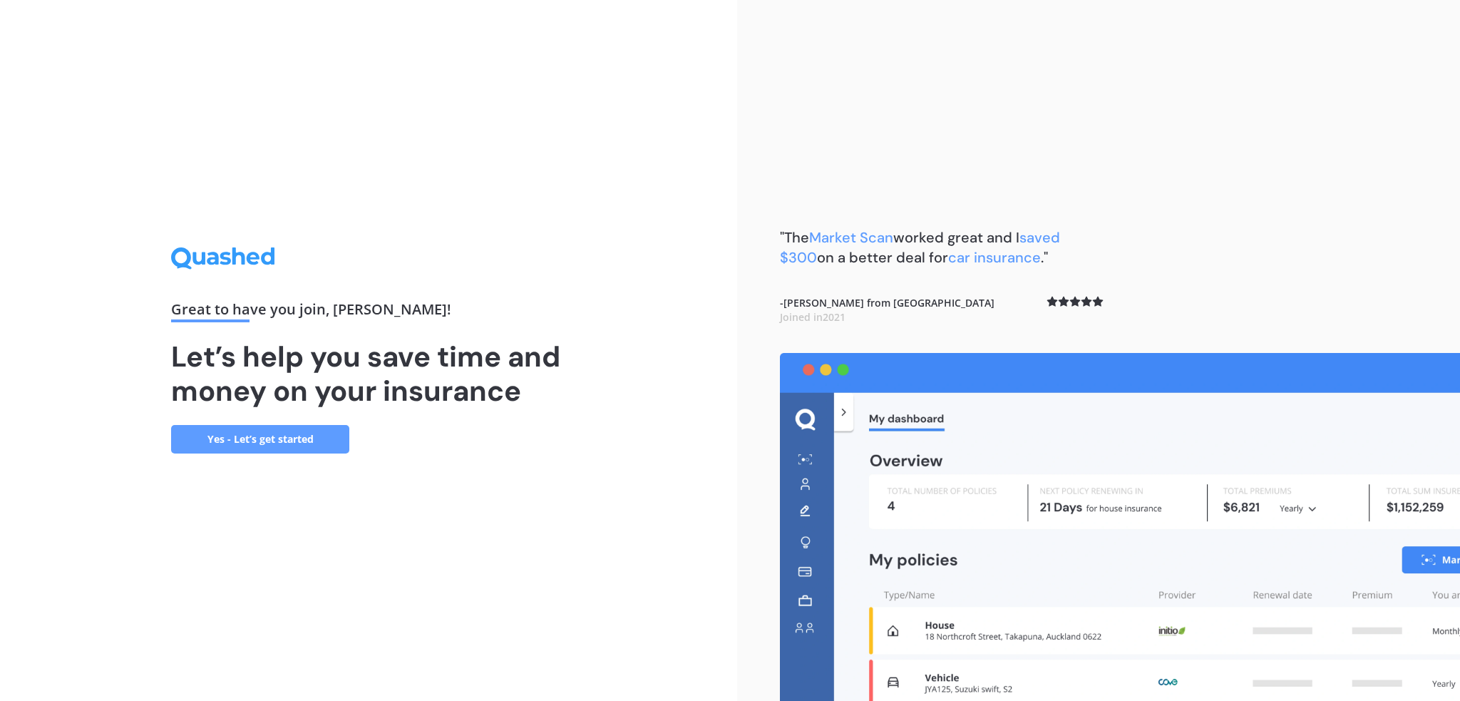
click at [280, 440] on link "Yes - Let’s get started" at bounding box center [260, 439] width 178 height 29
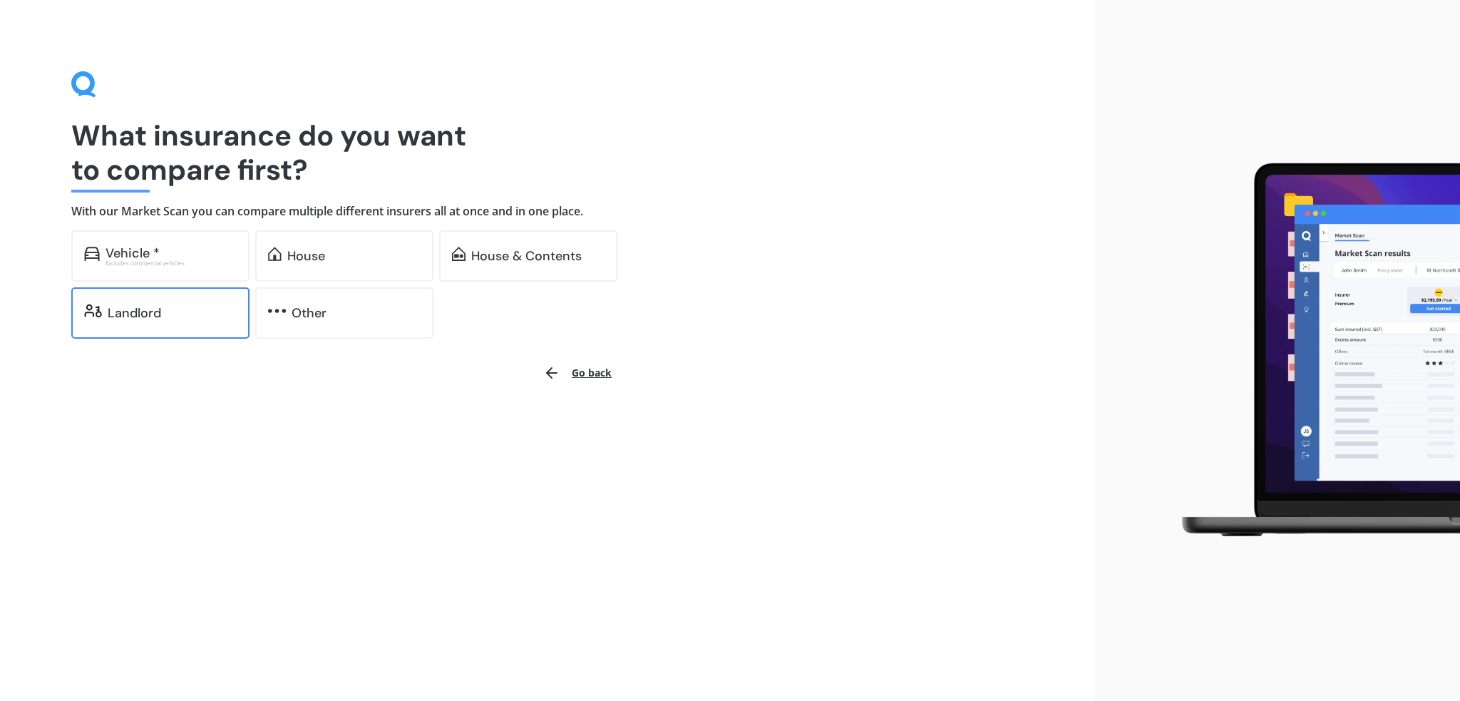
click at [190, 325] on div "Landlord" at bounding box center [160, 312] width 178 height 51
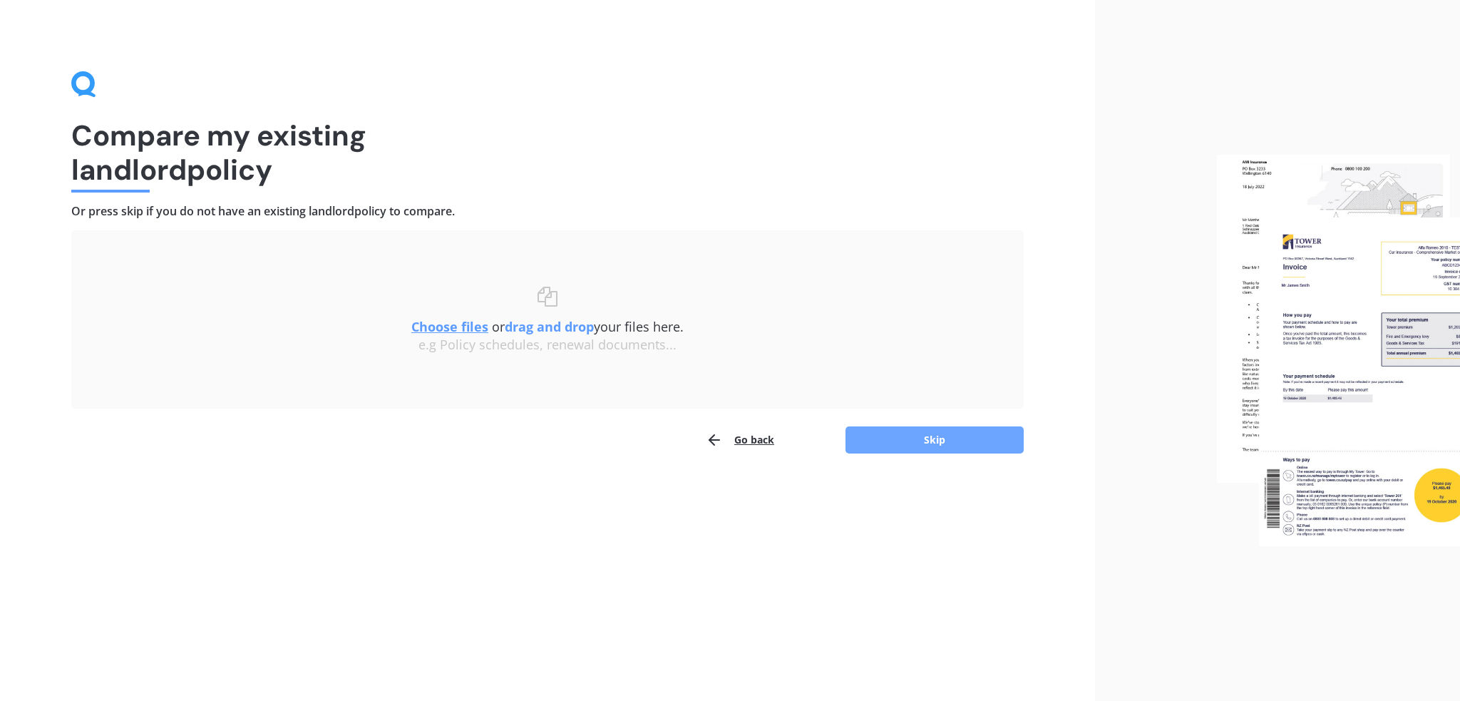
click at [906, 438] on button "Skip" at bounding box center [934, 439] width 178 height 27
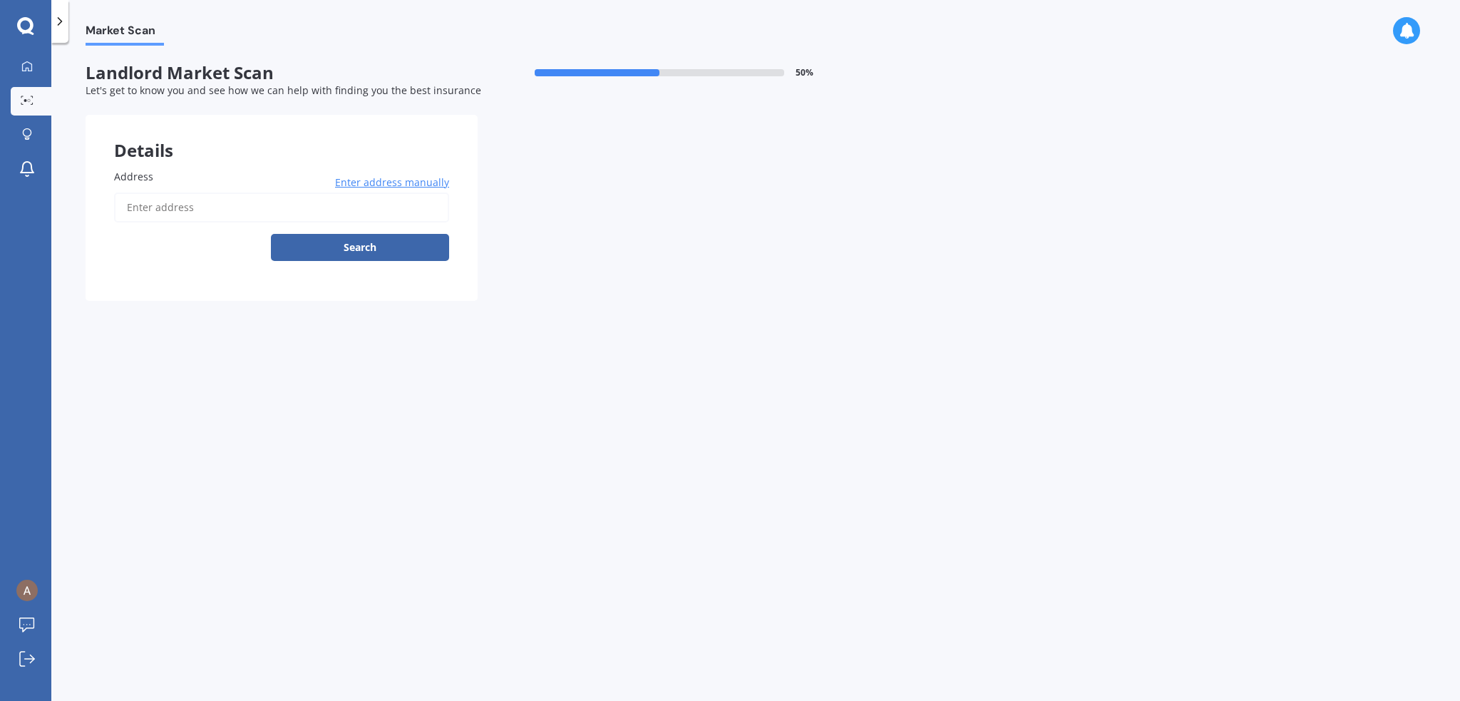
click at [261, 211] on input "Address" at bounding box center [281, 207] width 335 height 30
type input "[STREET_ADDRESS][PERSON_NAME]"
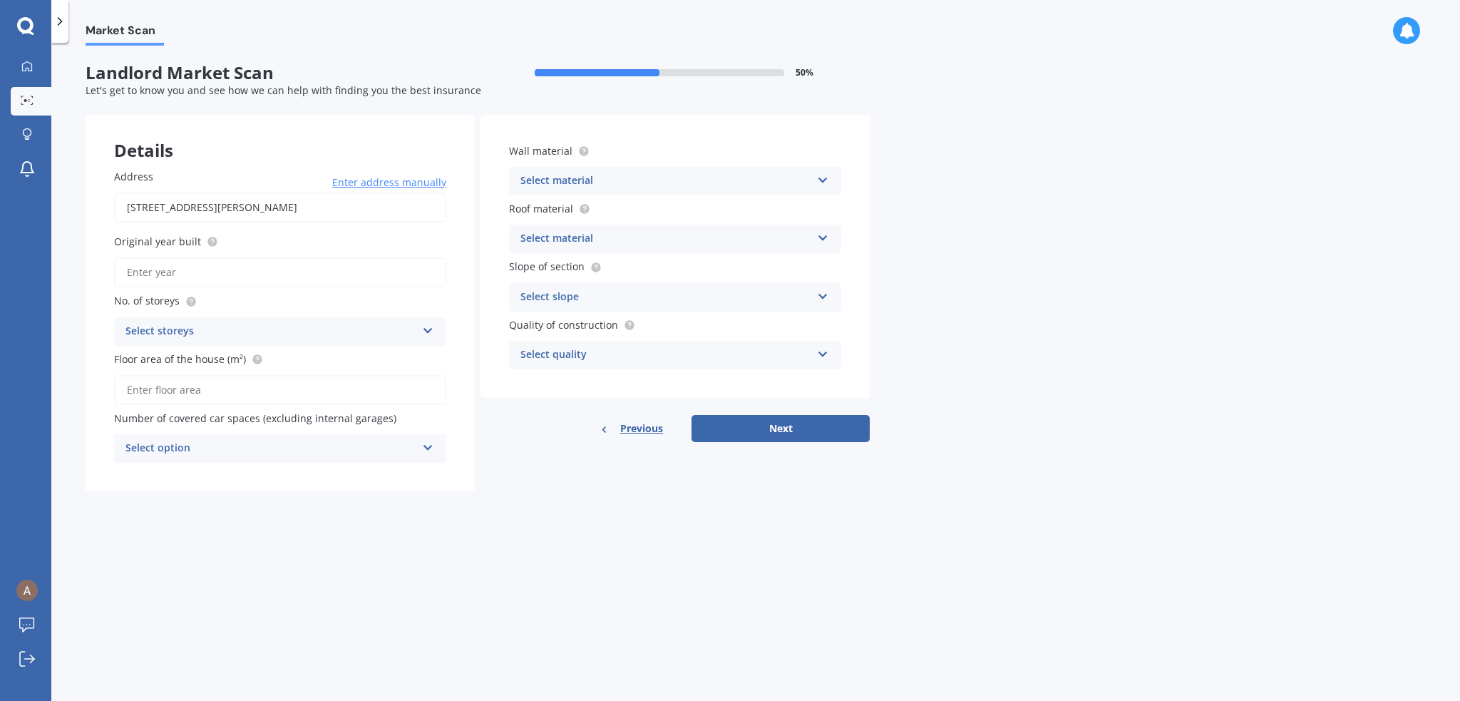
click at [681, 176] on div "Select material" at bounding box center [665, 180] width 291 height 17
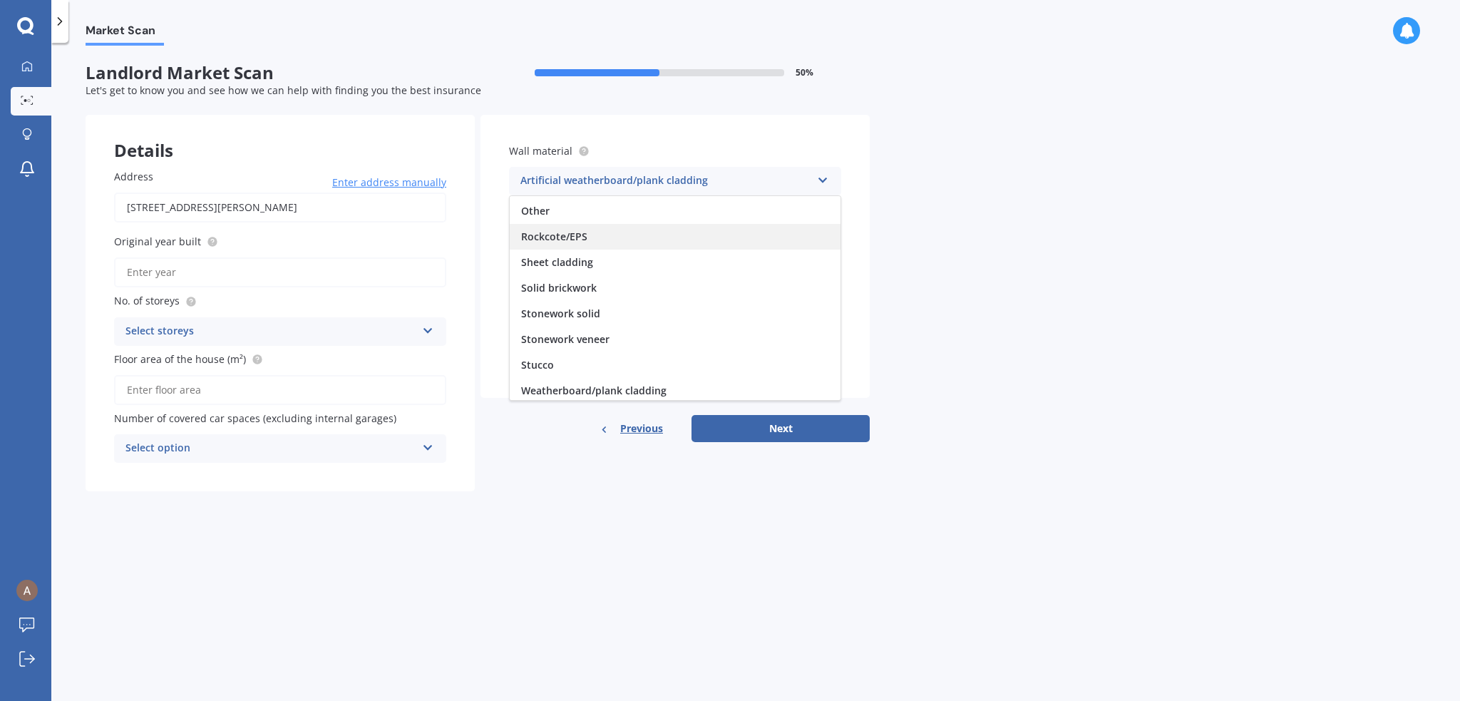
scroll to position [129, 0]
click at [617, 381] on span "Weatherboard/plank cladding" at bounding box center [593, 388] width 145 height 14
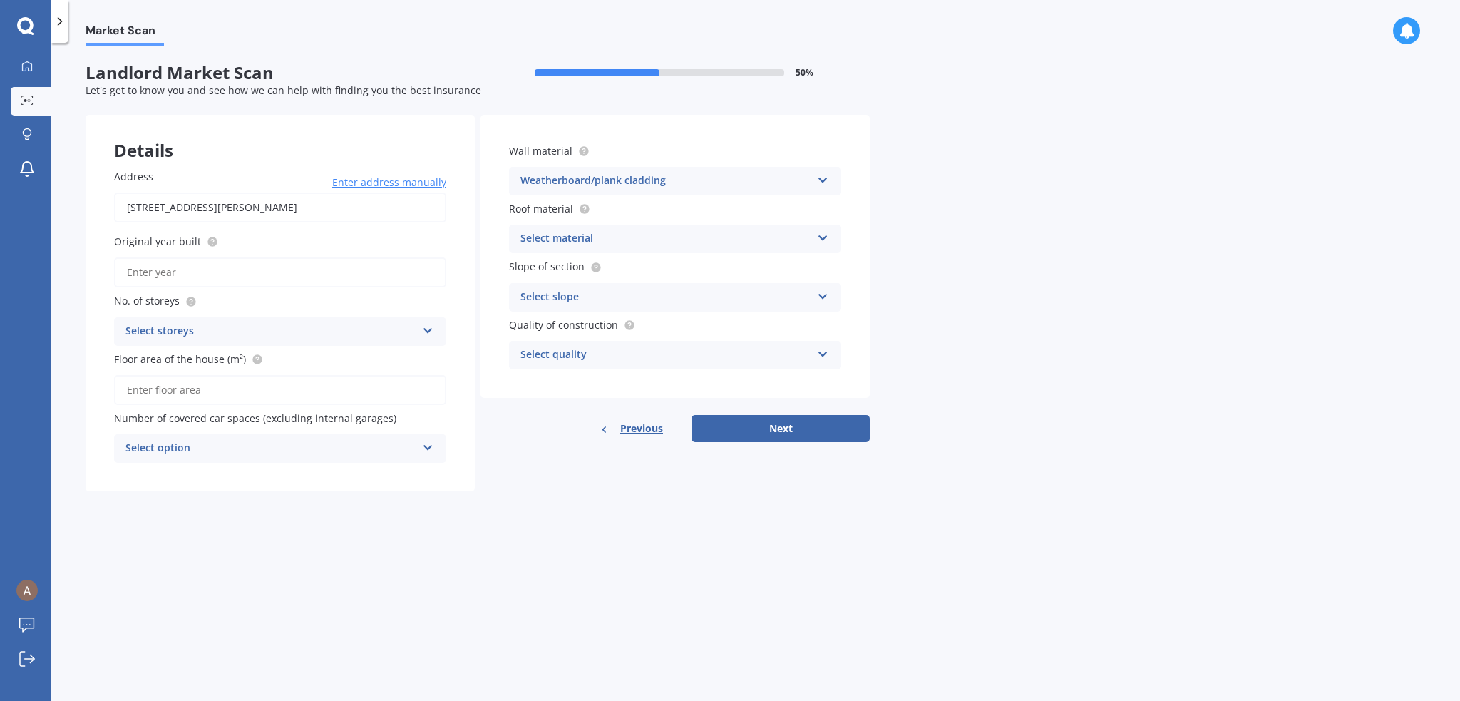
click at [609, 244] on div "Select material" at bounding box center [665, 238] width 291 height 17
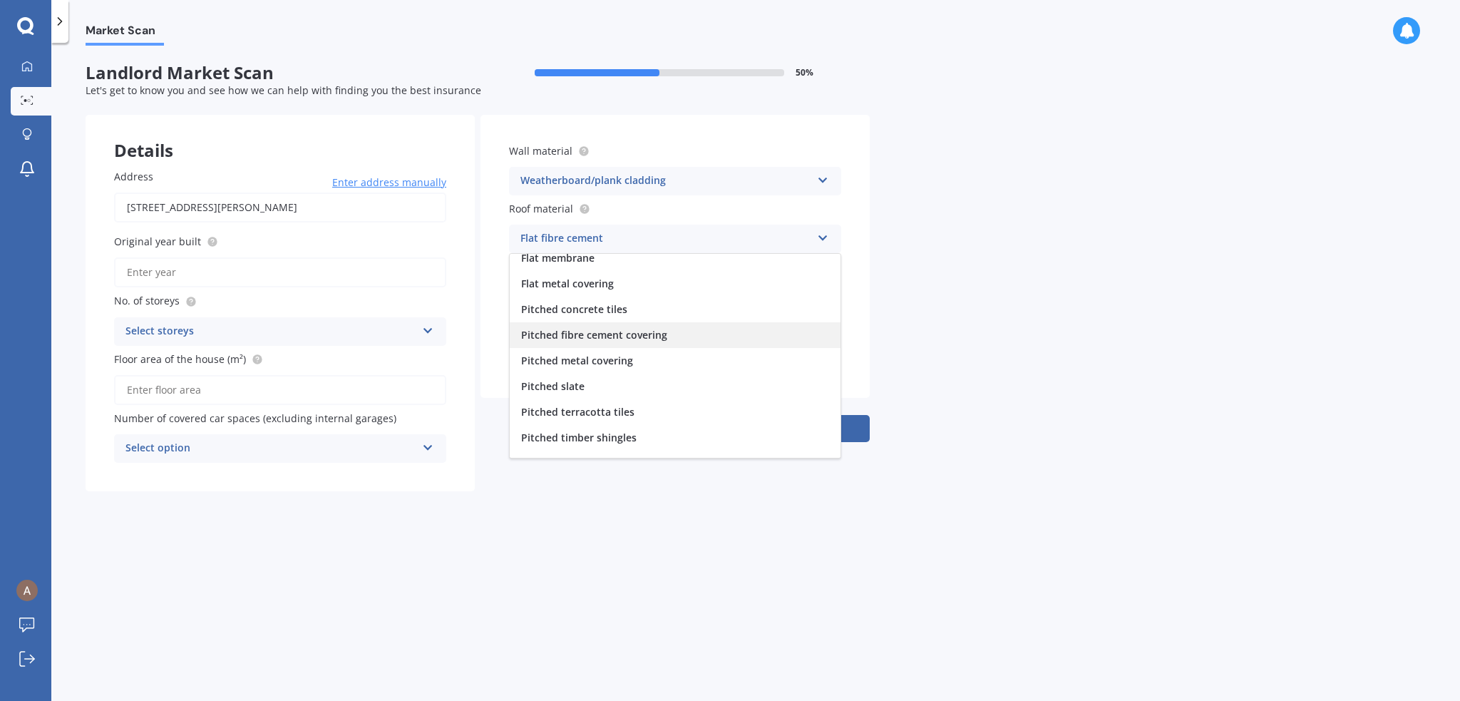
scroll to position [52, 0]
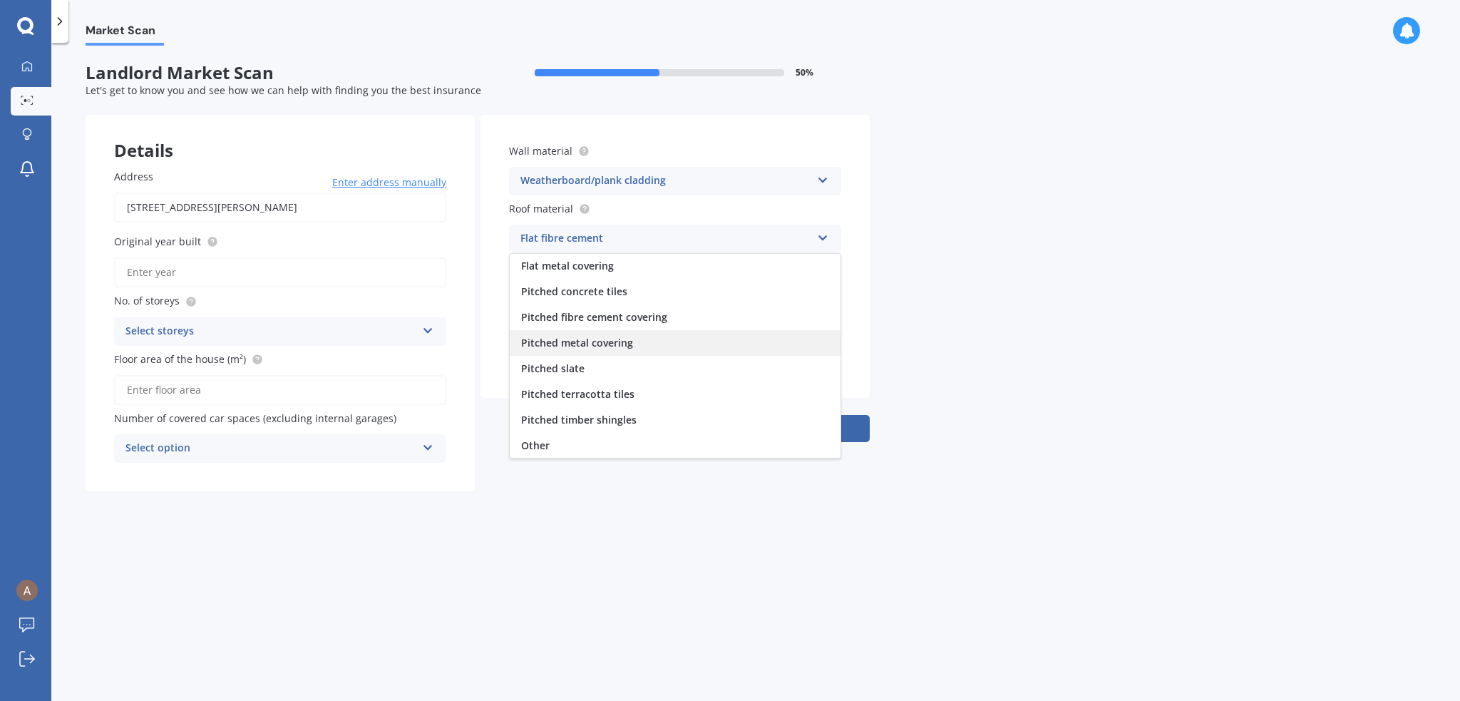
click at [620, 346] on span "Pitched metal covering" at bounding box center [577, 343] width 112 height 14
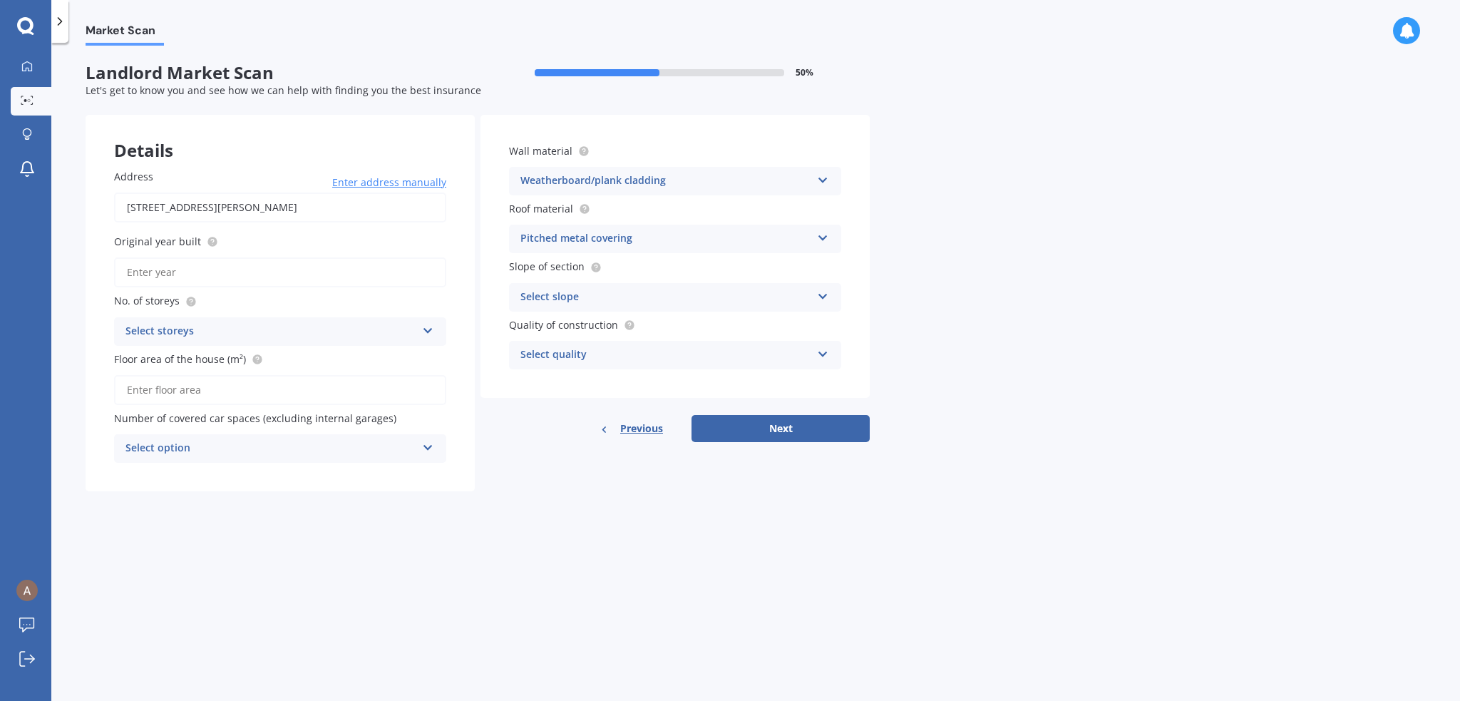
click at [634, 295] on div "Select slope" at bounding box center [665, 297] width 291 height 17
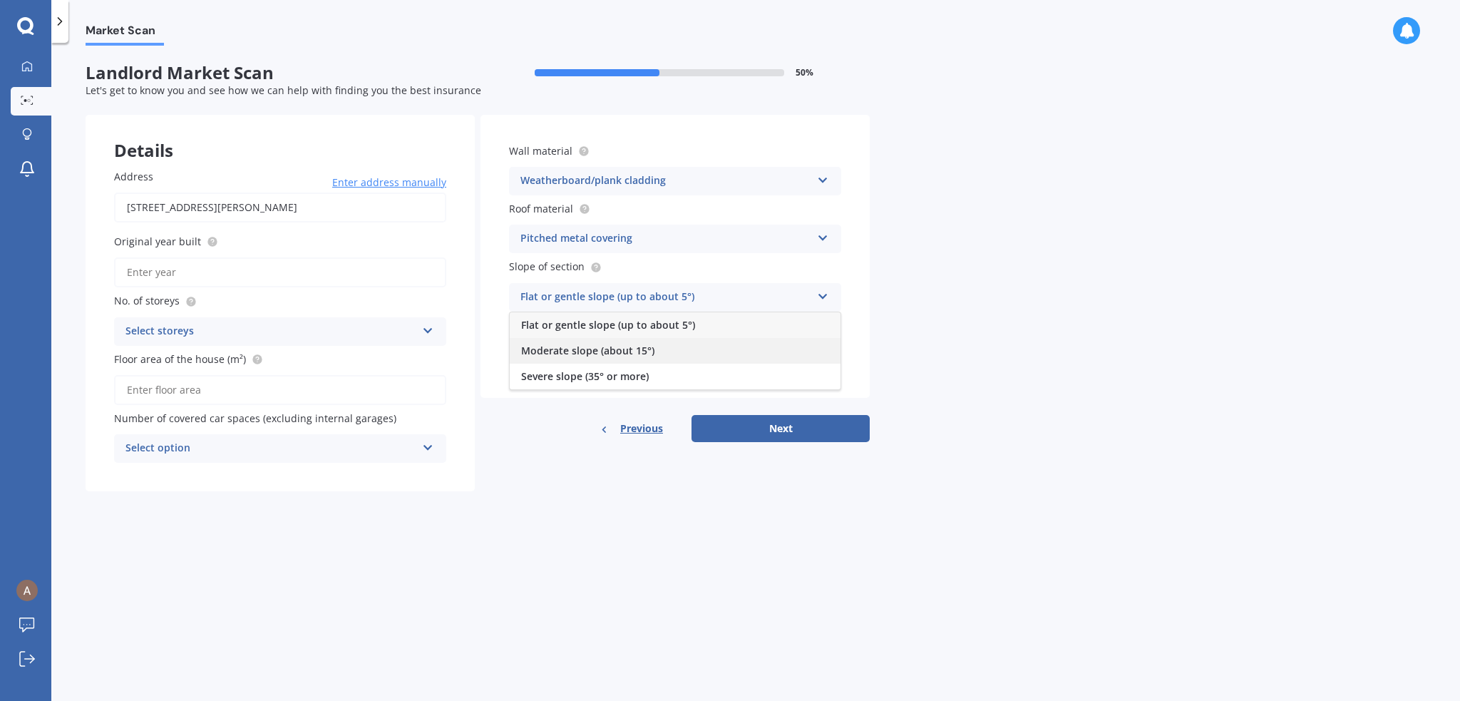
click at [641, 357] on div "Moderate slope (about 15°)" at bounding box center [675, 351] width 331 height 26
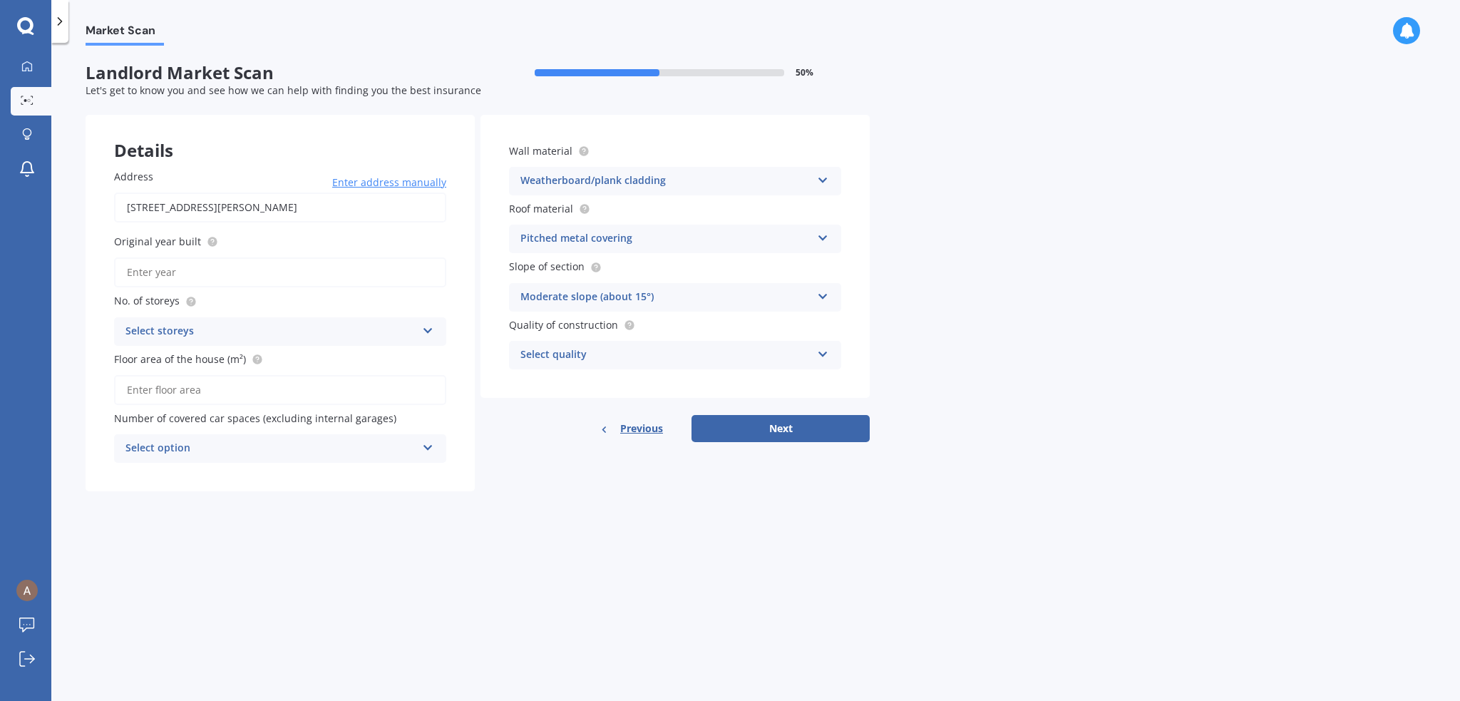
click at [653, 353] on div "Select quality" at bounding box center [665, 354] width 291 height 17
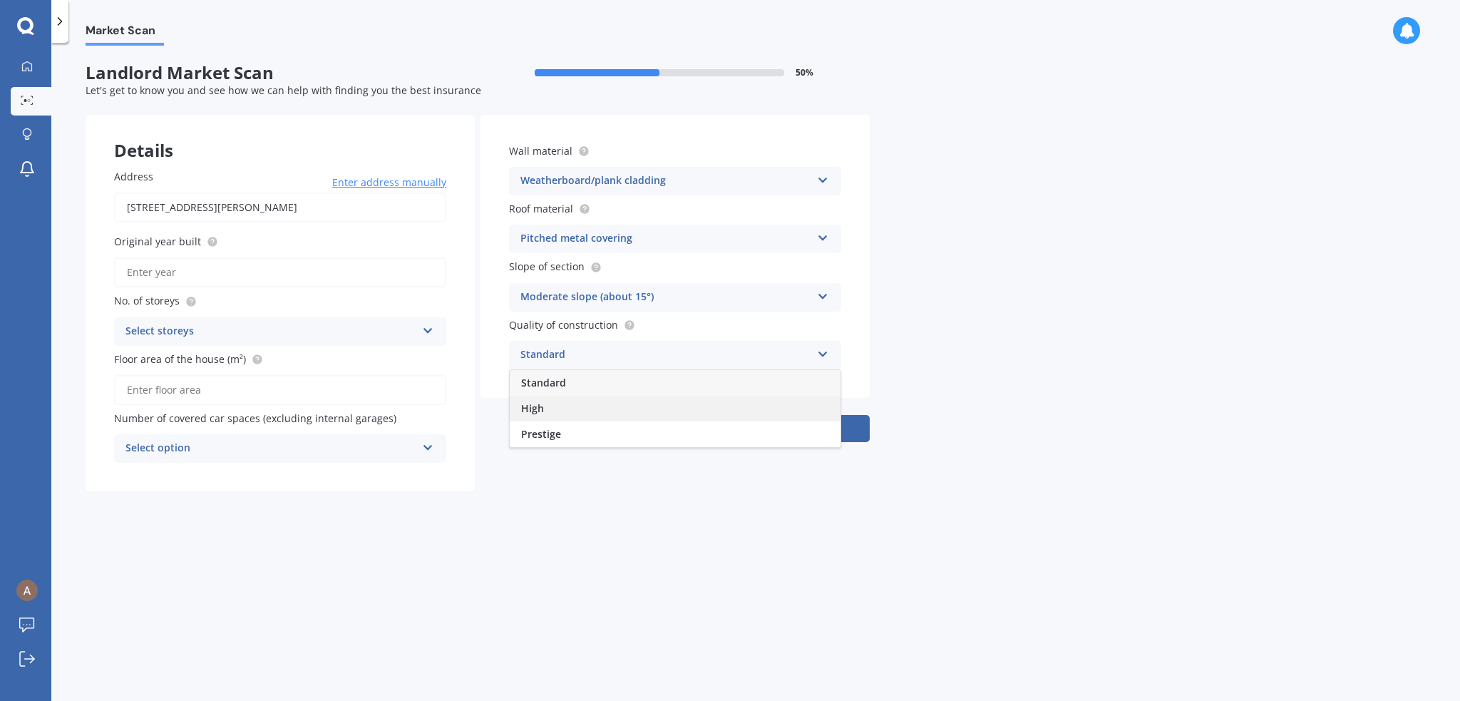
click at [631, 409] on div "High" at bounding box center [675, 409] width 331 height 26
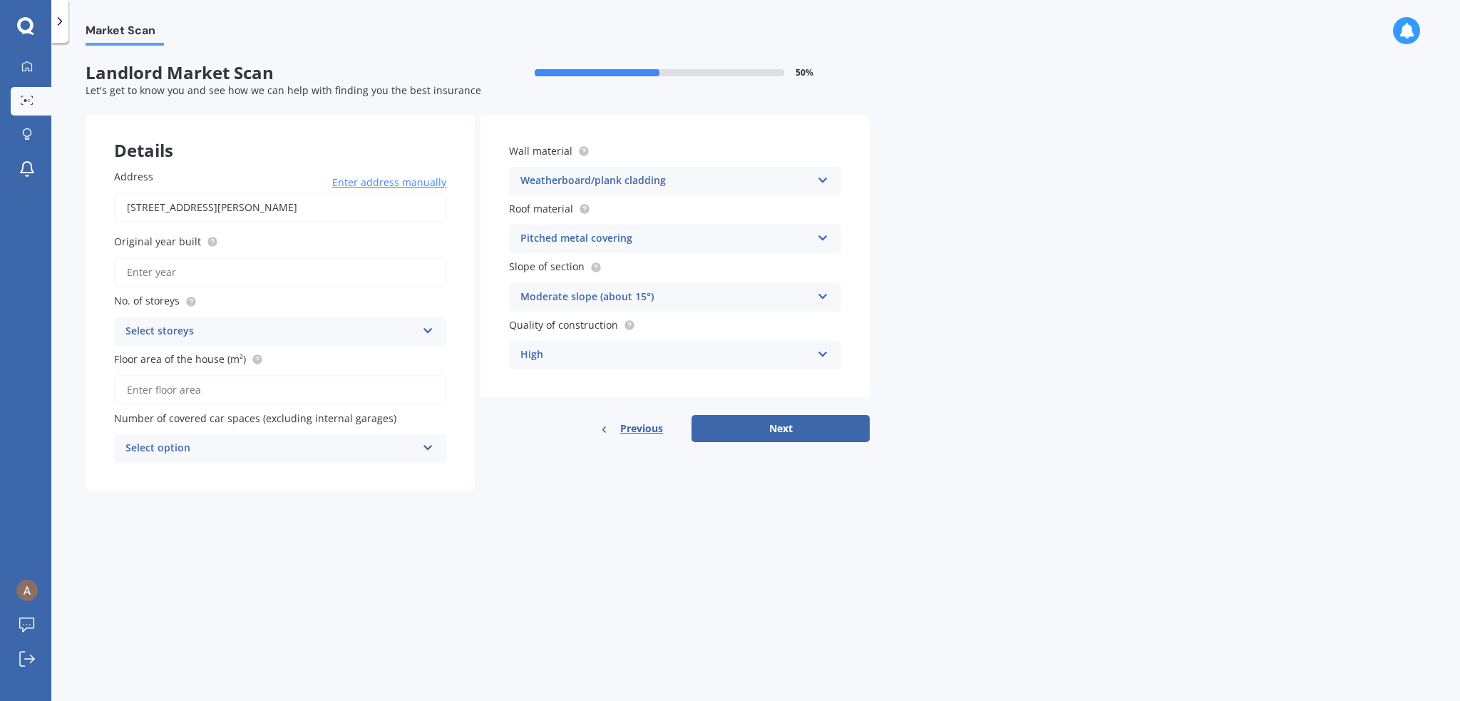
click at [683, 356] on div "High" at bounding box center [665, 354] width 291 height 17
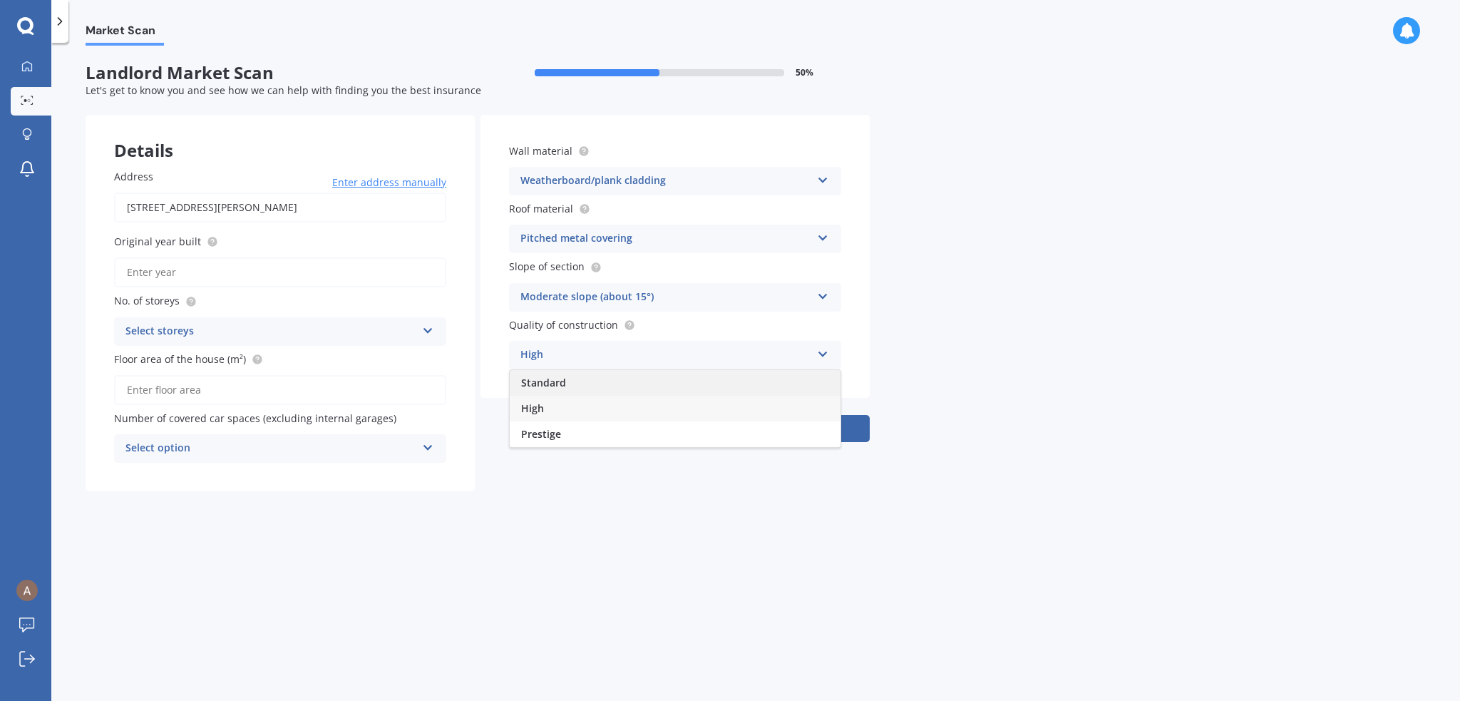
click at [619, 386] on div "Standard" at bounding box center [675, 383] width 331 height 26
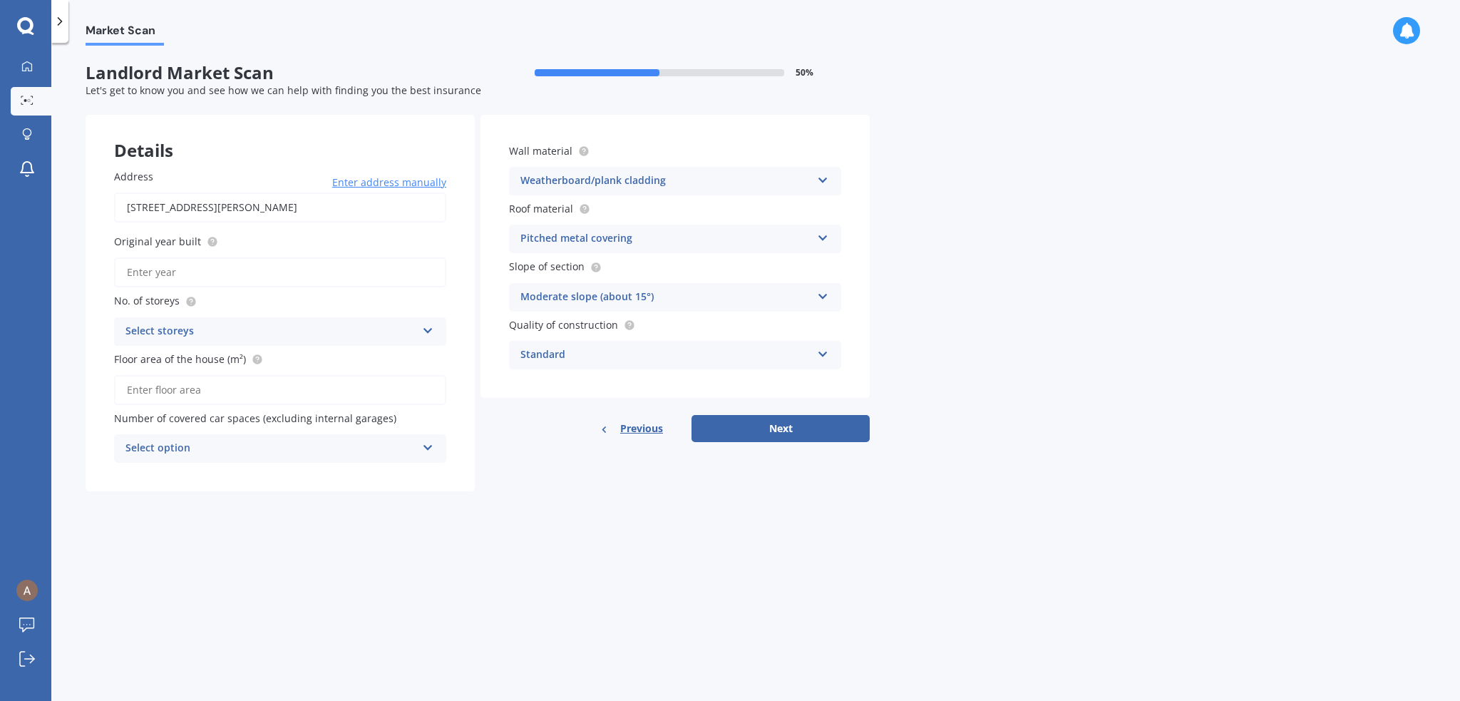
drag, startPoint x: 736, startPoint y: 424, endPoint x: 127, endPoint y: 316, distance: 618.9
click at [127, 316] on div "Details Address [STREET_ADDRESS][PERSON_NAME] Enter address manually Search Ori…" at bounding box center [478, 303] width 784 height 376
click at [205, 274] on input "Original year built" at bounding box center [280, 272] width 332 height 30
type input "1930"
click at [211, 329] on div "Select storeys" at bounding box center [270, 331] width 291 height 17
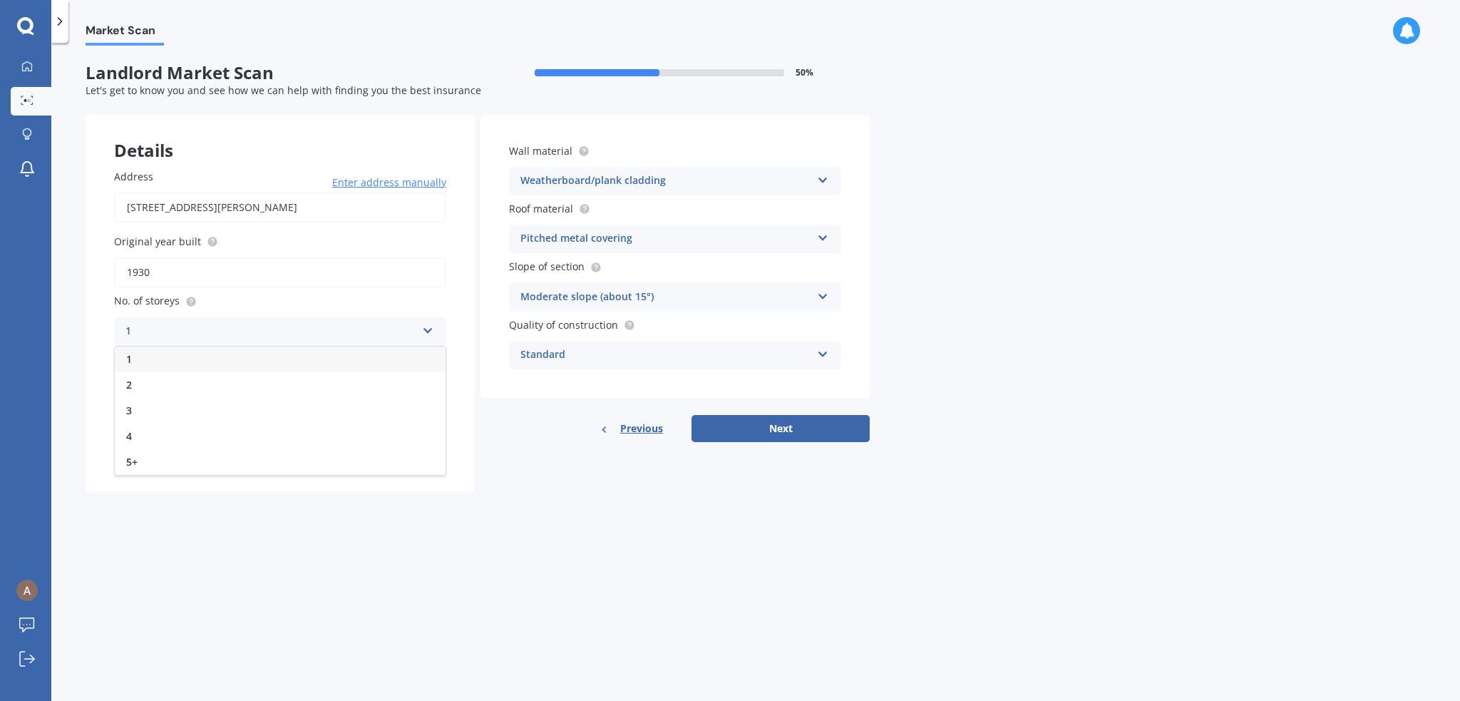
click at [195, 350] on div "1" at bounding box center [280, 359] width 331 height 26
click at [211, 393] on input "Floor area of the house (m²)" at bounding box center [280, 390] width 332 height 30
type input "105"
click at [244, 440] on div "Select option" at bounding box center [270, 448] width 291 height 17
click at [182, 522] on div "2" at bounding box center [280, 528] width 331 height 26
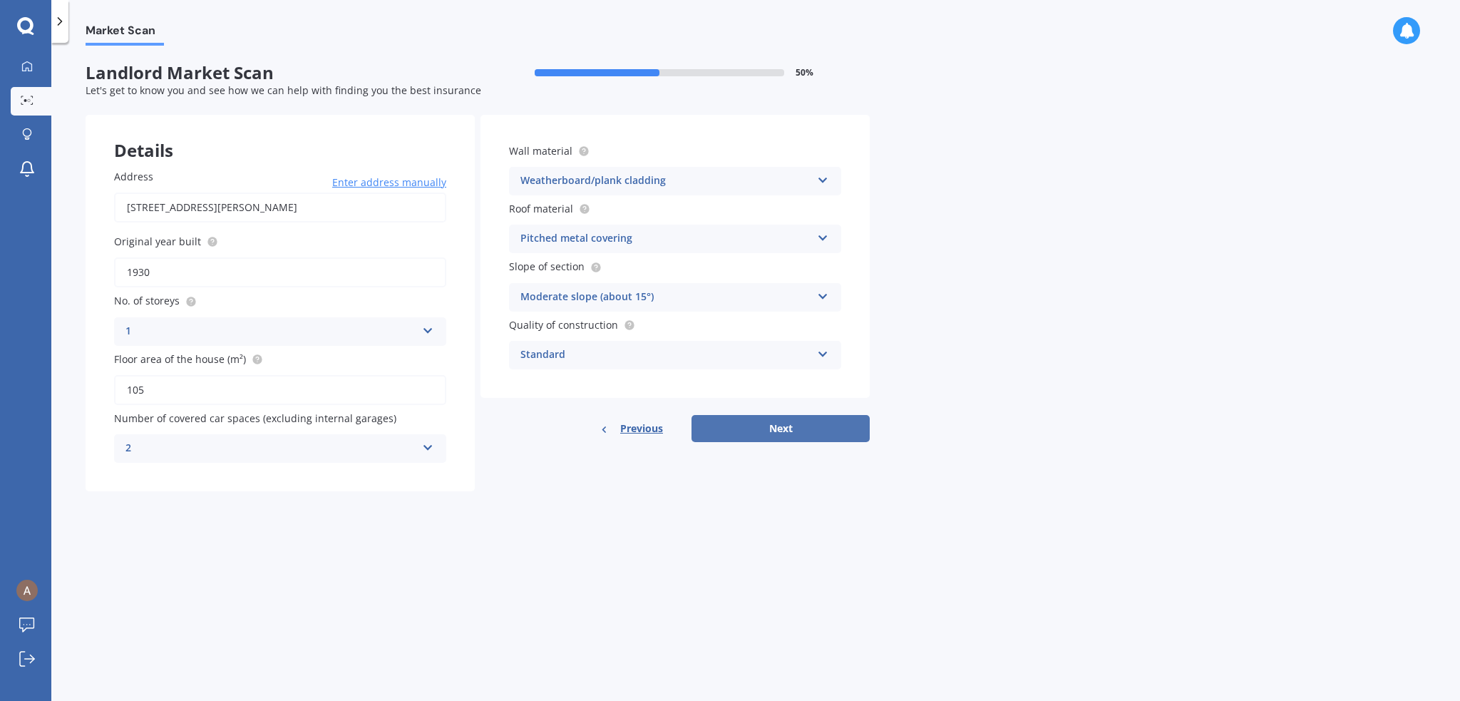
click at [800, 425] on button "Next" at bounding box center [780, 428] width 178 height 27
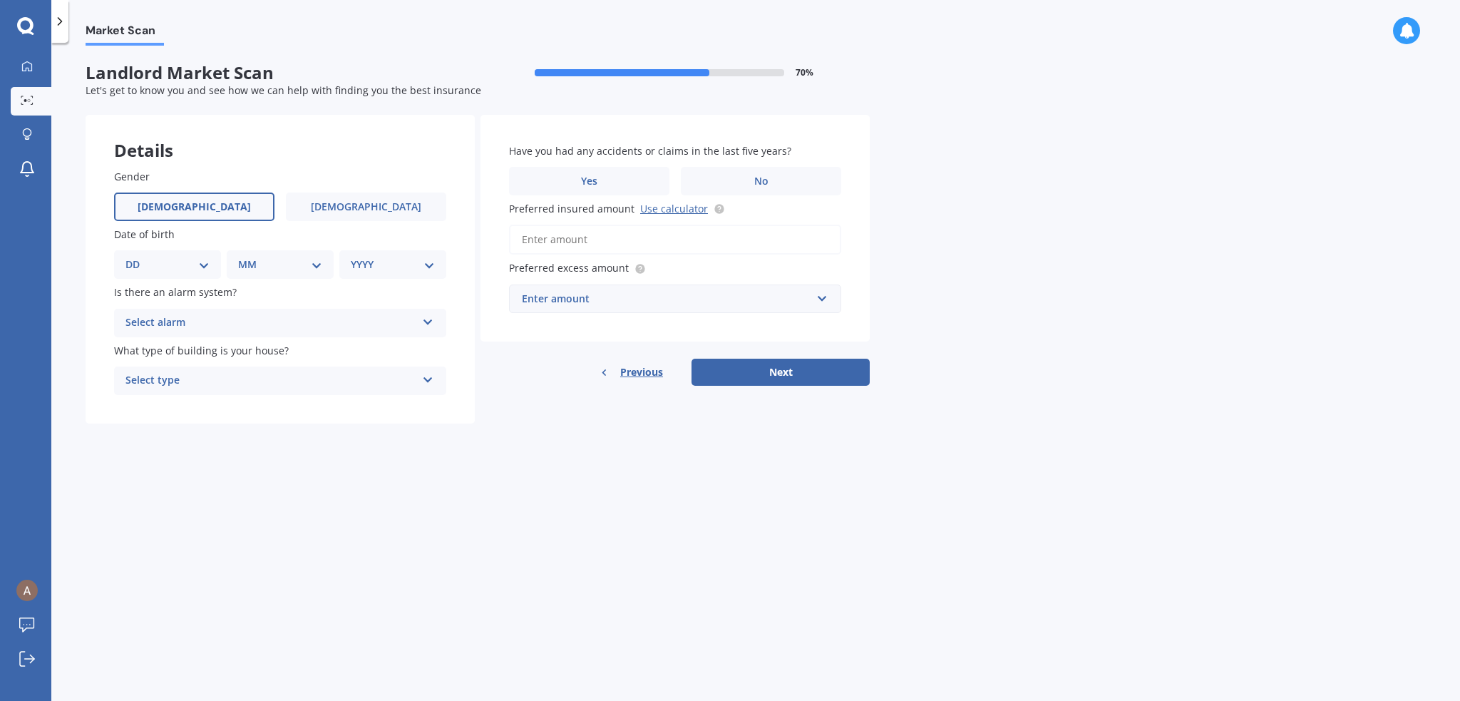
click at [220, 200] on label "[DEMOGRAPHIC_DATA]" at bounding box center [194, 206] width 160 height 29
click at [0, 0] on input "[DEMOGRAPHIC_DATA]" at bounding box center [0, 0] width 0 height 0
click at [201, 266] on select "DD 01 02 03 04 05 06 07 08 09 10 11 12 13 14 15 16 17 18 19 20 21 22 23 24 25 2…" at bounding box center [167, 265] width 84 height 16
select select "02"
click at [137, 257] on select "DD 01 02 03 04 05 06 07 08 09 10 11 12 13 14 15 16 17 18 19 20 21 22 23 24 25 2…" at bounding box center [167, 265] width 84 height 16
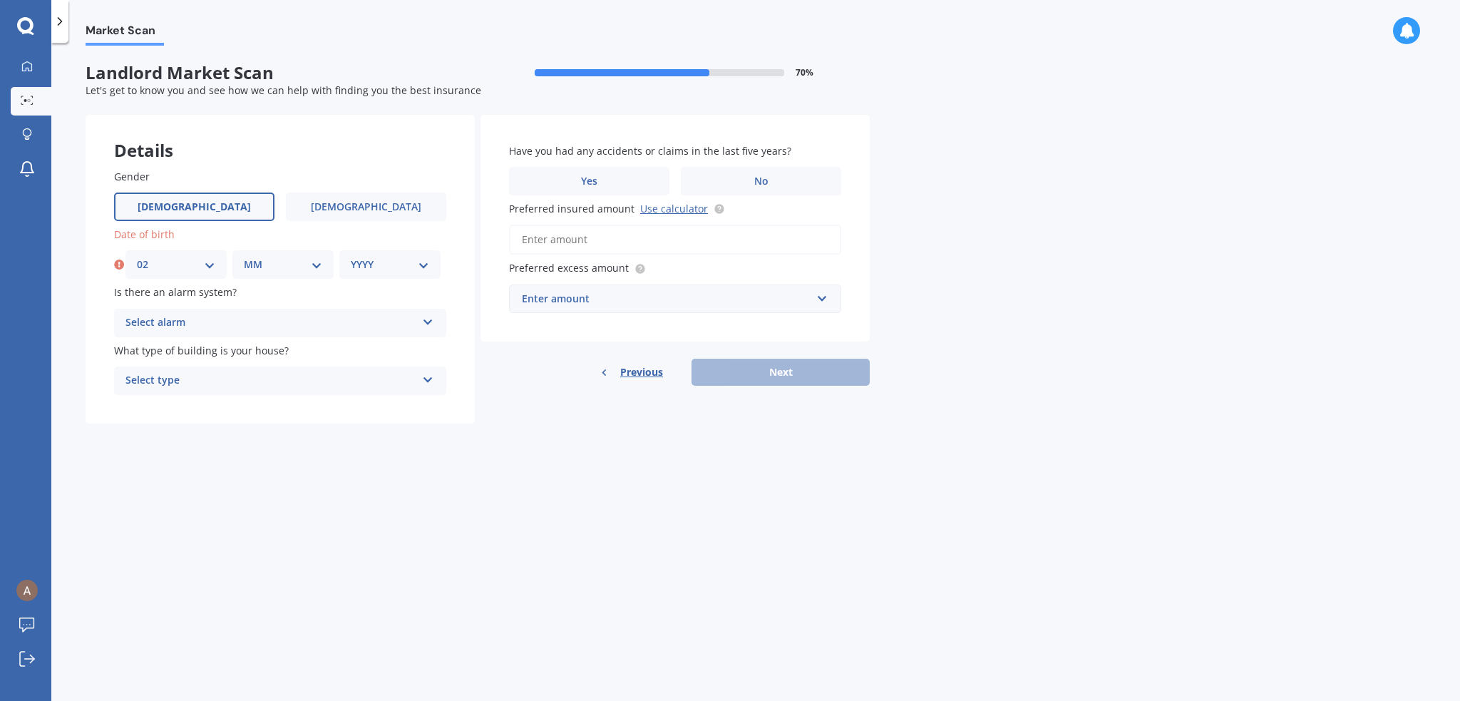
click at [282, 264] on select "MM 01 02 03 04 05 06 07 08 09 10 11 12" at bounding box center [283, 265] width 78 height 16
select select "03"
click at [244, 257] on select "MM 01 02 03 04 05 06 07 08 09 10 11 12" at bounding box center [283, 265] width 78 height 16
click at [365, 267] on select "YYYY 2009 2008 2007 2006 2005 2004 2003 2002 2001 2000 1999 1998 1997 1996 1995…" at bounding box center [390, 265] width 78 height 16
select select "1980"
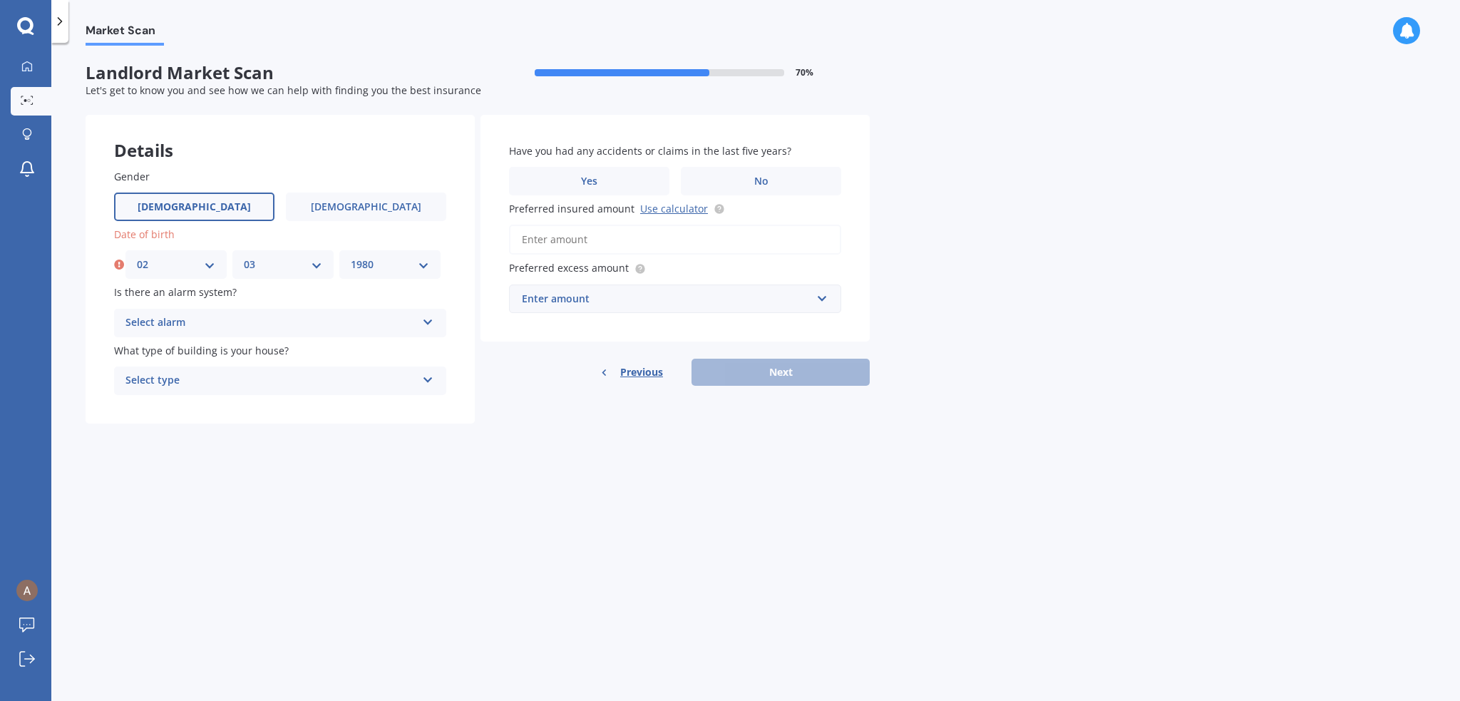
click at [351, 257] on select "YYYY 2009 2008 2007 2006 2005 2004 2003 2002 2001 2000 1999 1998 1997 1996 1995…" at bounding box center [390, 265] width 78 height 16
click at [253, 314] on div "Select alarm" at bounding box center [270, 322] width 291 height 17
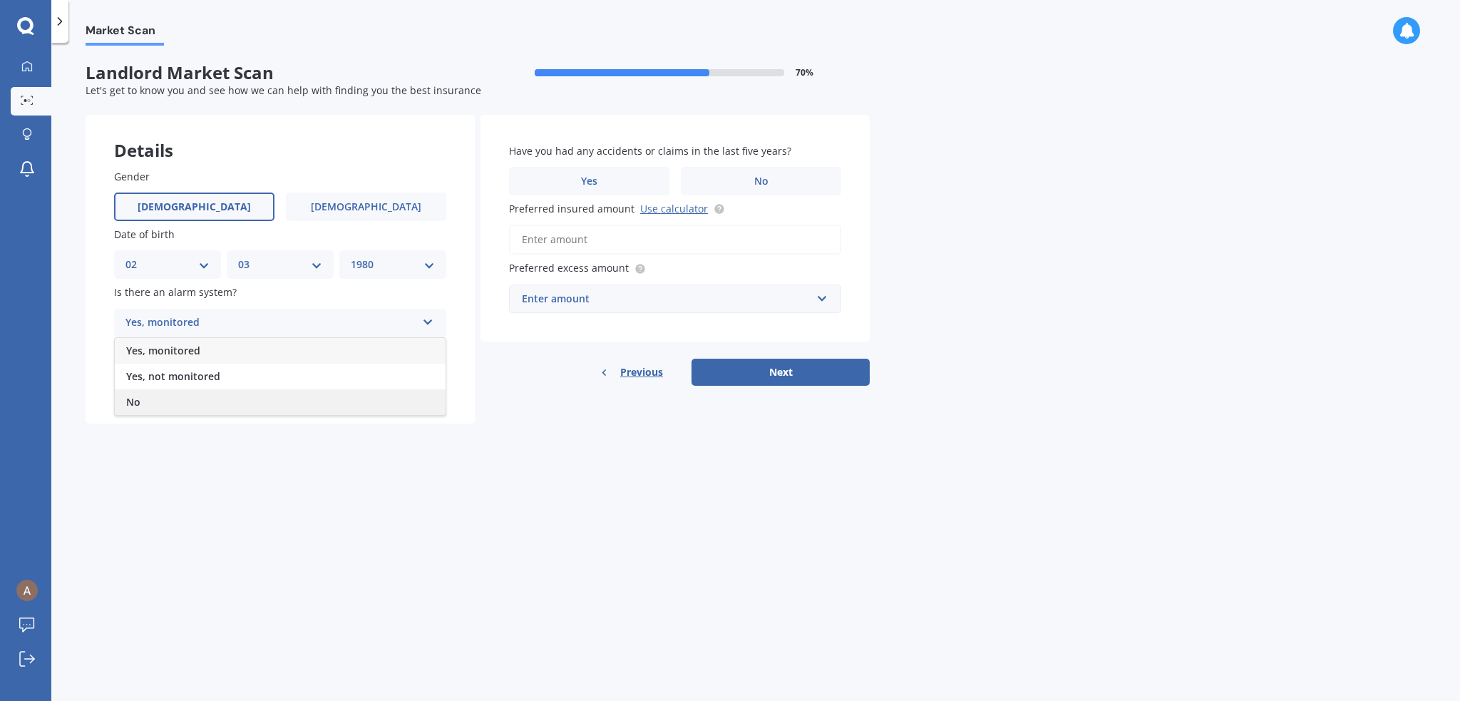
click at [194, 403] on div "No" at bounding box center [280, 402] width 331 height 26
click at [244, 371] on div "Select type Freestanding Multi-unit (in a block of 6 or less) Multi-unit (in a …" at bounding box center [280, 380] width 332 height 29
click at [236, 403] on div "Freestanding" at bounding box center [280, 409] width 331 height 26
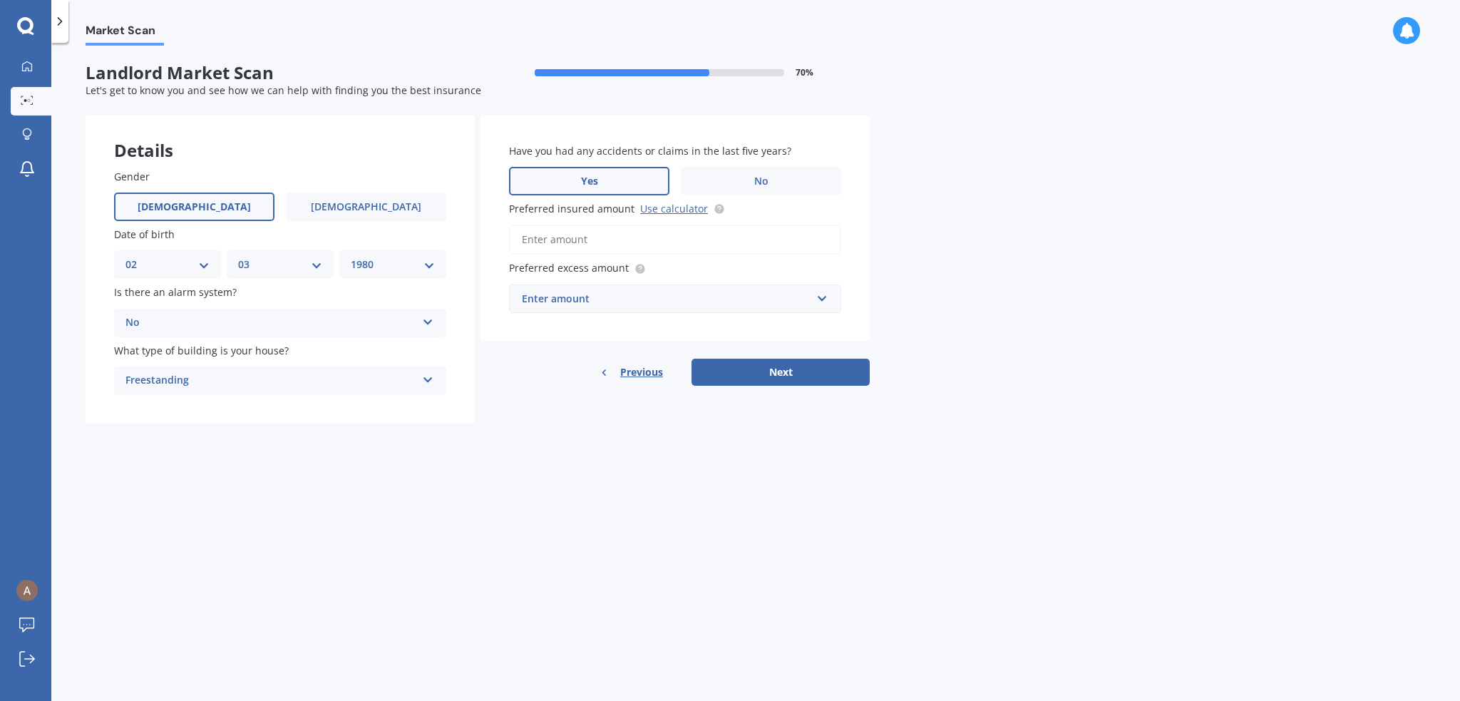
click at [569, 185] on label "Yes" at bounding box center [589, 181] width 160 height 29
click at [0, 0] on input "Yes" at bounding box center [0, 0] width 0 height 0
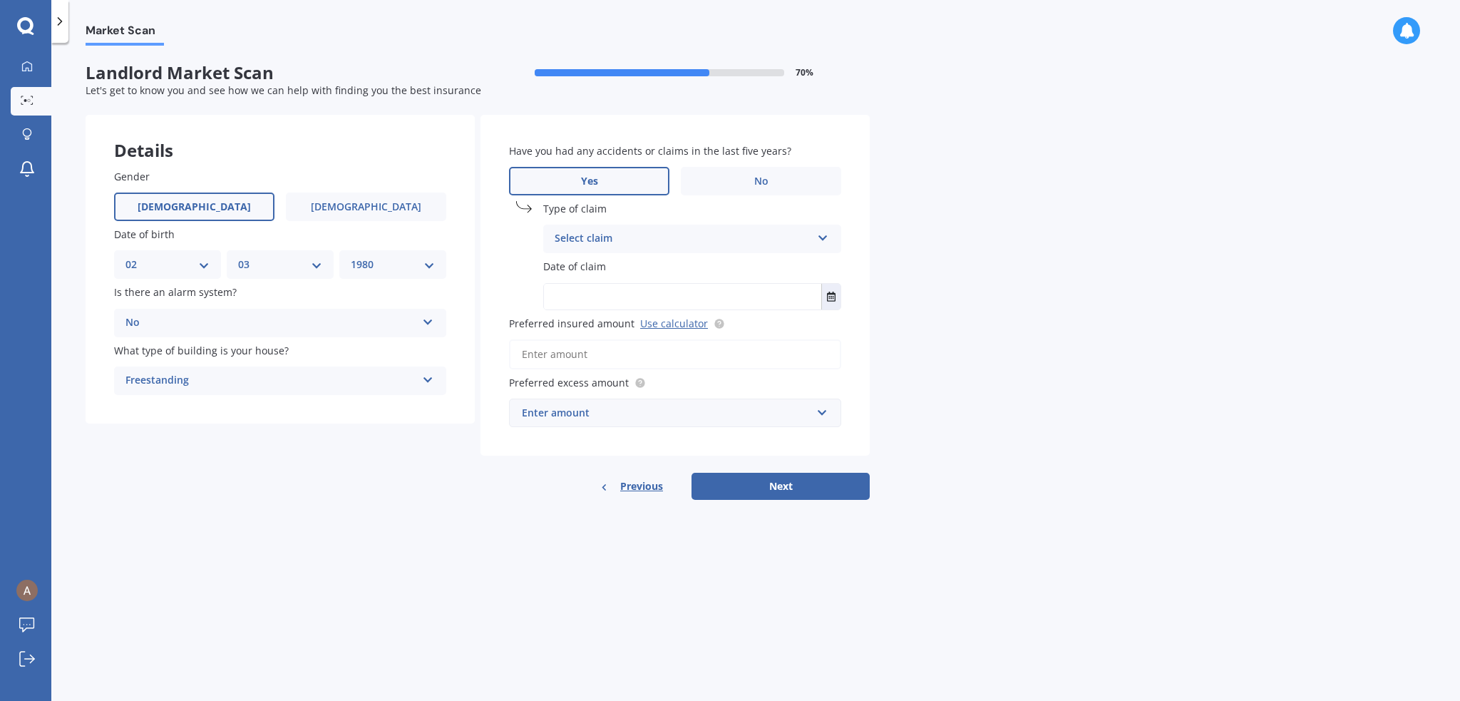
click at [602, 244] on div "Select claim" at bounding box center [683, 238] width 257 height 17
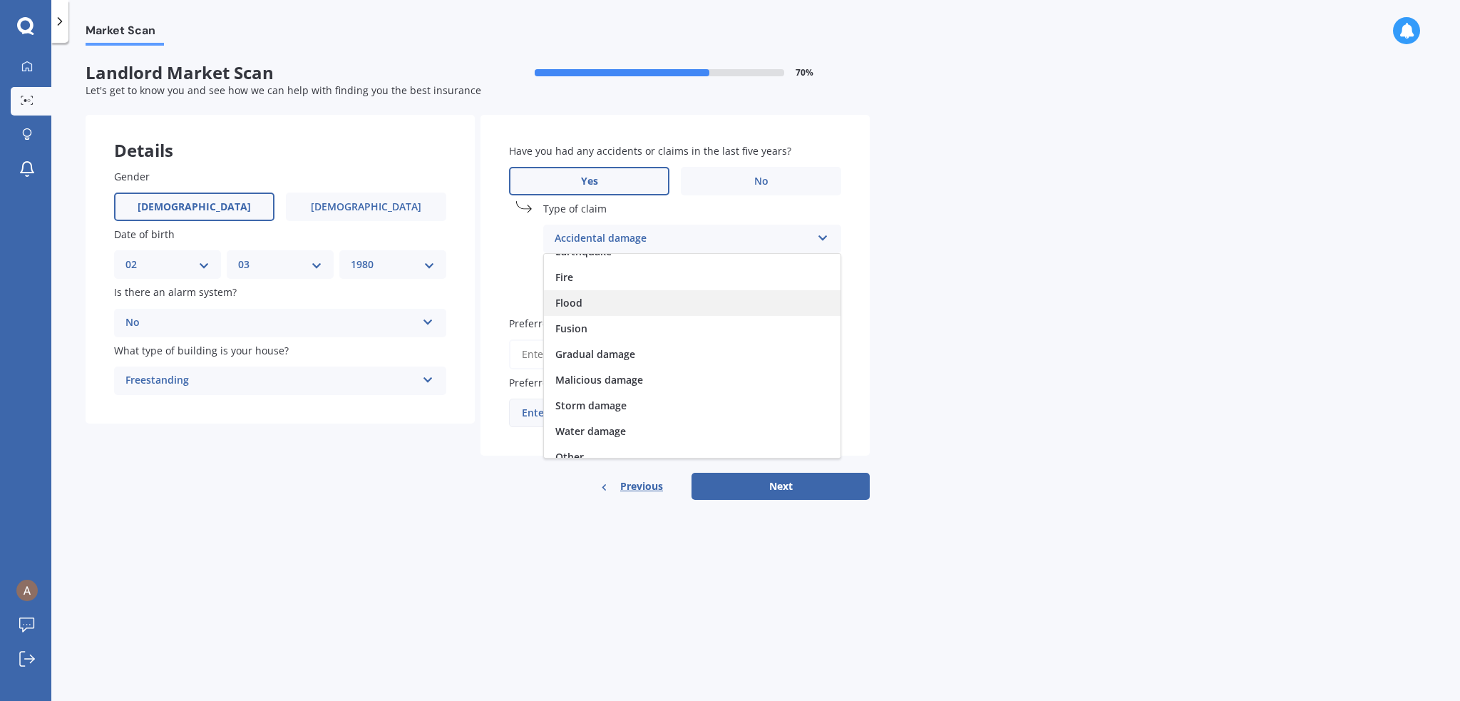
scroll to position [103, 0]
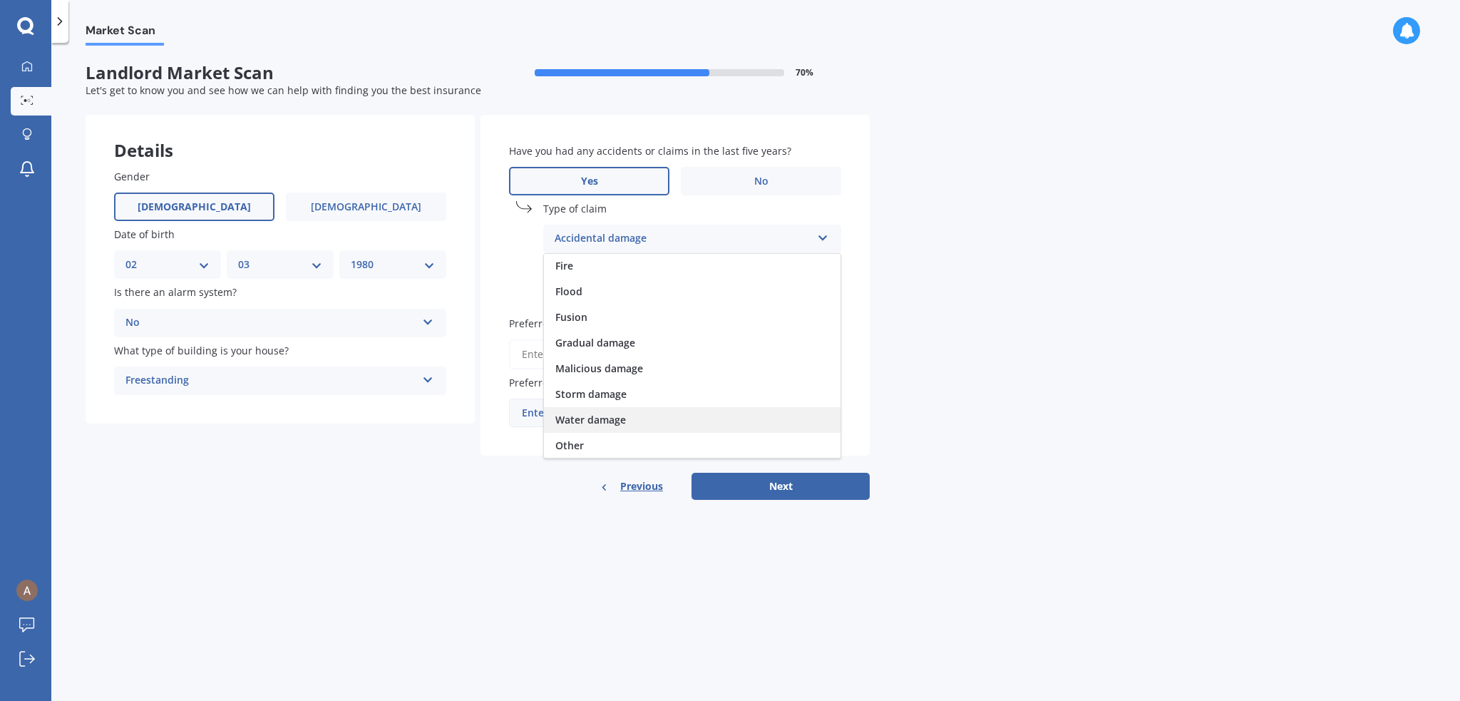
click at [621, 413] on span "Water damage" at bounding box center [590, 420] width 71 height 14
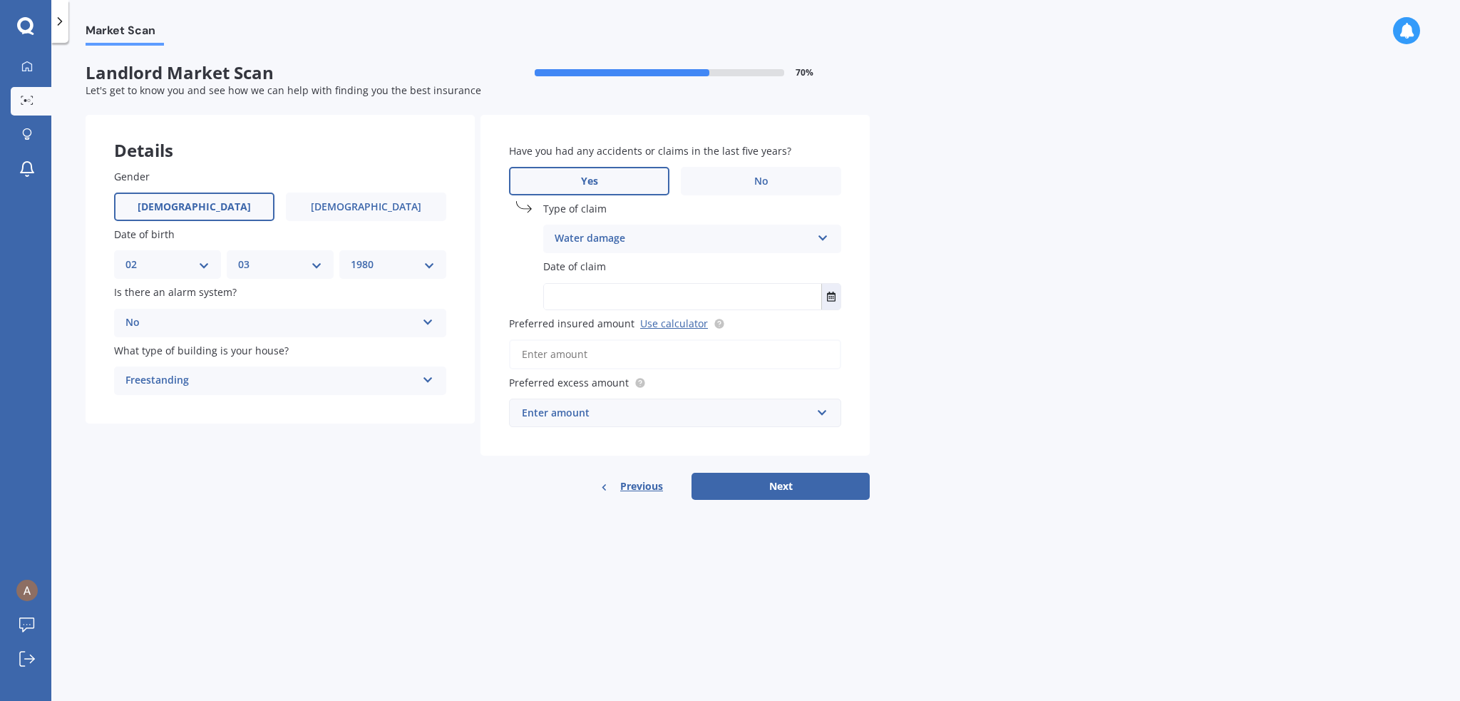
click at [626, 284] on input "text" at bounding box center [682, 297] width 277 height 26
click at [827, 290] on button "Select date" at bounding box center [830, 297] width 19 height 26
click at [599, 331] on button "[DATE]" at bounding box center [582, 332] width 61 height 26
click at [580, 321] on button "2025" at bounding box center [577, 332] width 51 height 26
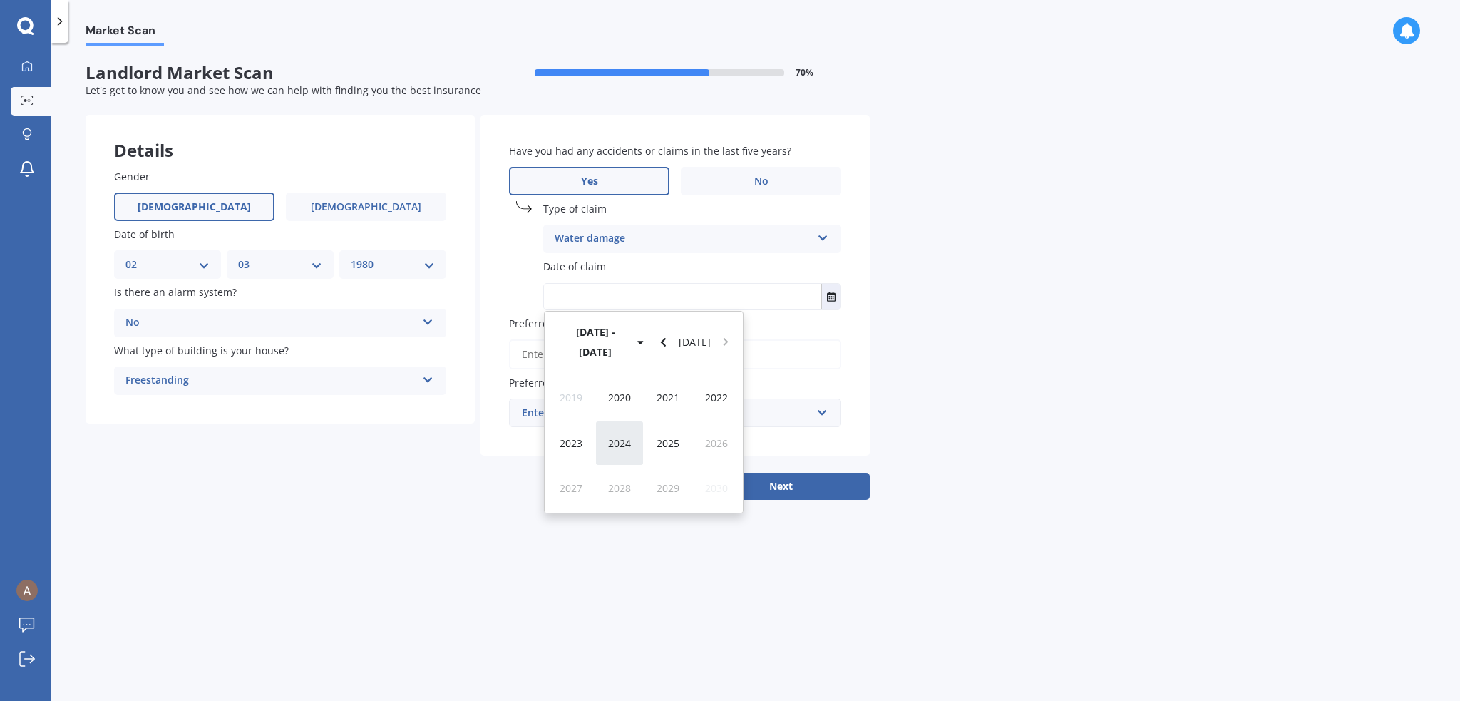
click at [621, 436] on span "2024" at bounding box center [619, 443] width 23 height 14
click at [670, 467] on span "Nov" at bounding box center [668, 468] width 19 height 14
click at [616, 428] on span "13" at bounding box center [615, 433] width 11 height 14
type input "[DATE]"
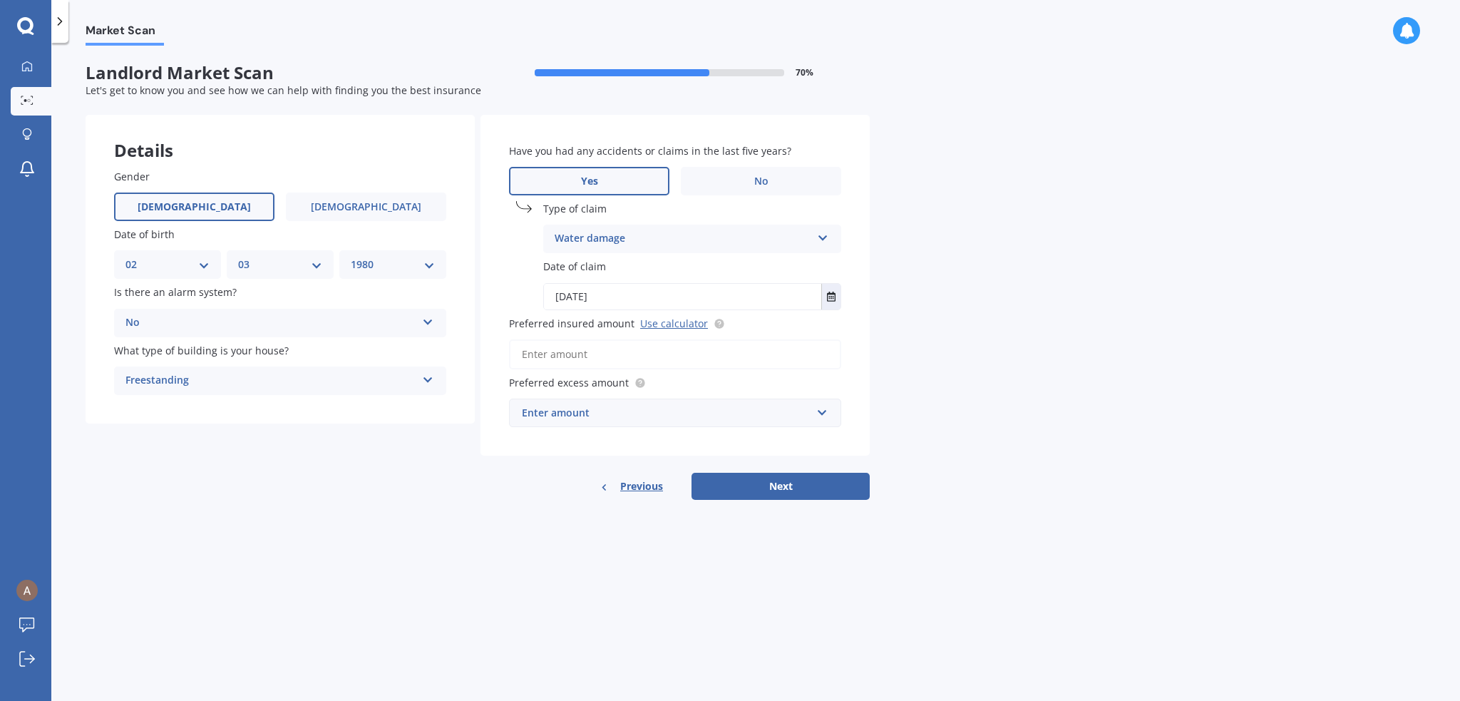
click at [641, 346] on input "Preferred insured amount Use calculator" at bounding box center [675, 354] width 332 height 30
click at [666, 408] on div "Enter amount" at bounding box center [666, 413] width 289 height 16
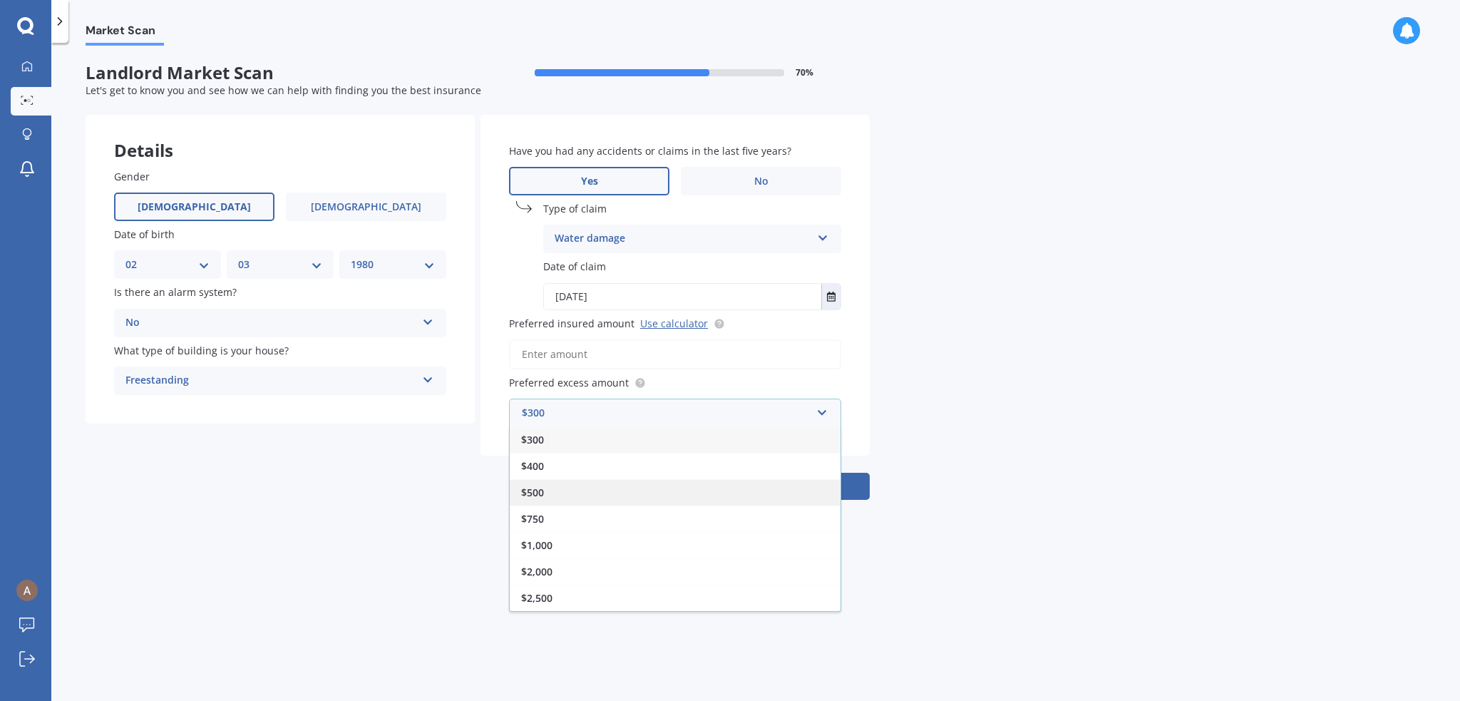
click at [586, 497] on div "$500" at bounding box center [675, 492] width 331 height 26
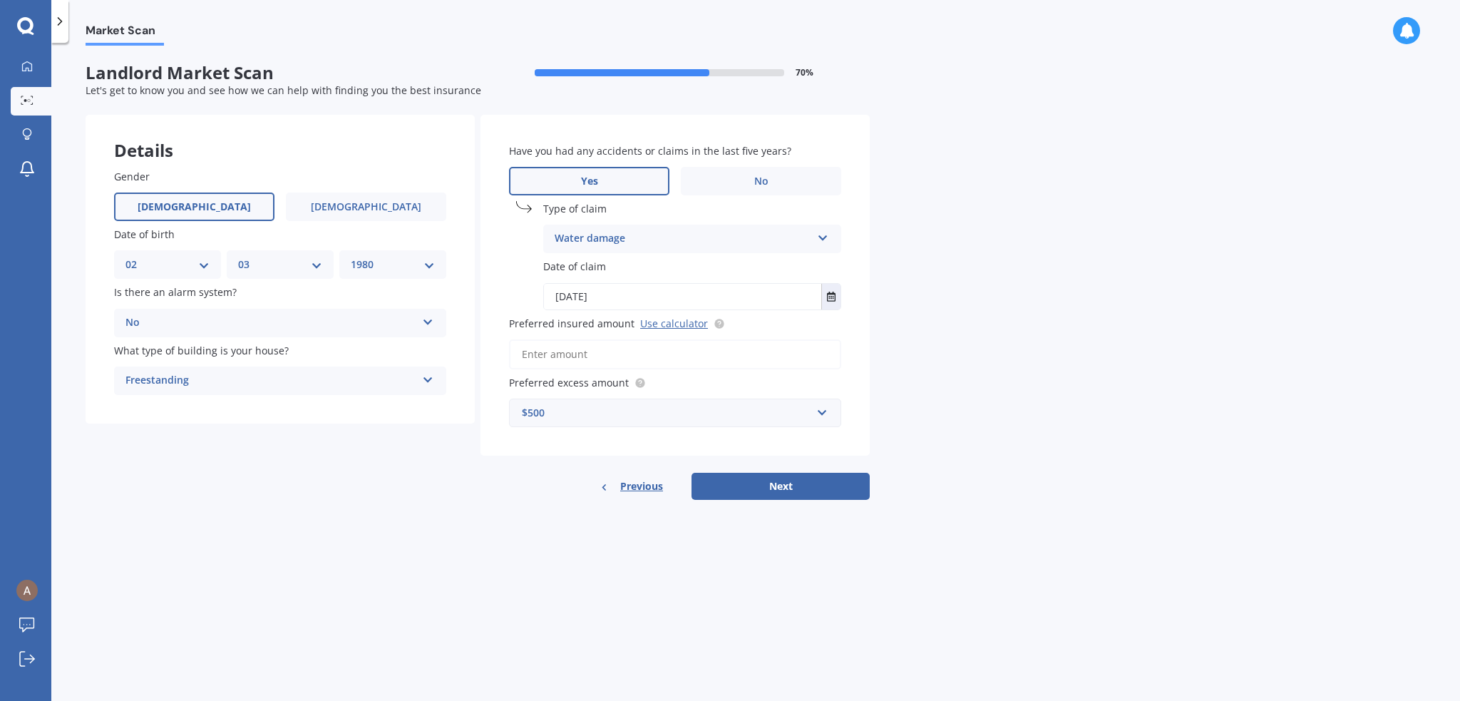
click at [624, 353] on input "Preferred insured amount Use calculator" at bounding box center [675, 354] width 332 height 30
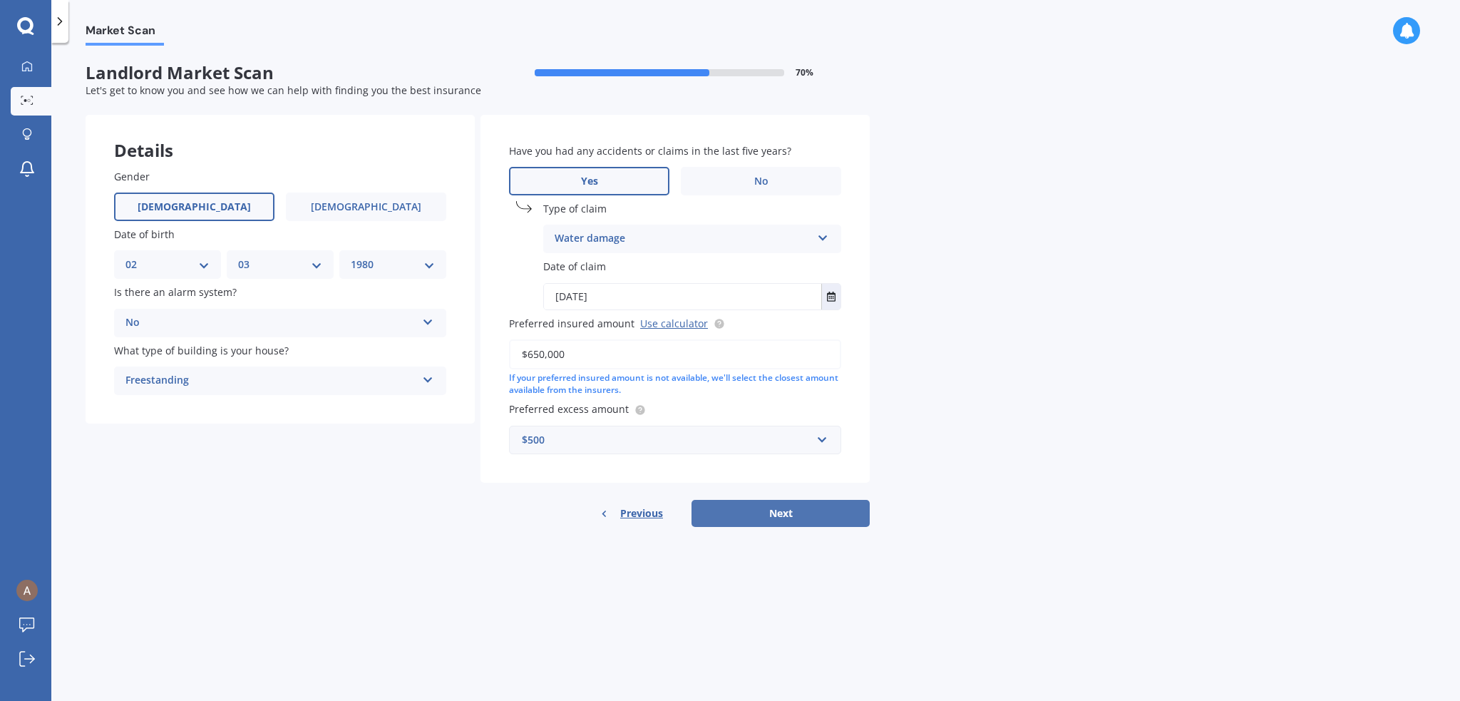
type input "$650,000"
drag, startPoint x: 841, startPoint y: 510, endPoint x: 827, endPoint y: 428, distance: 83.2
click at [827, 428] on div "Have you had any accidents or claims in the last five years? Yes No Type of cla…" at bounding box center [674, 321] width 389 height 412
click at [824, 435] on input "text" at bounding box center [669, 439] width 319 height 27
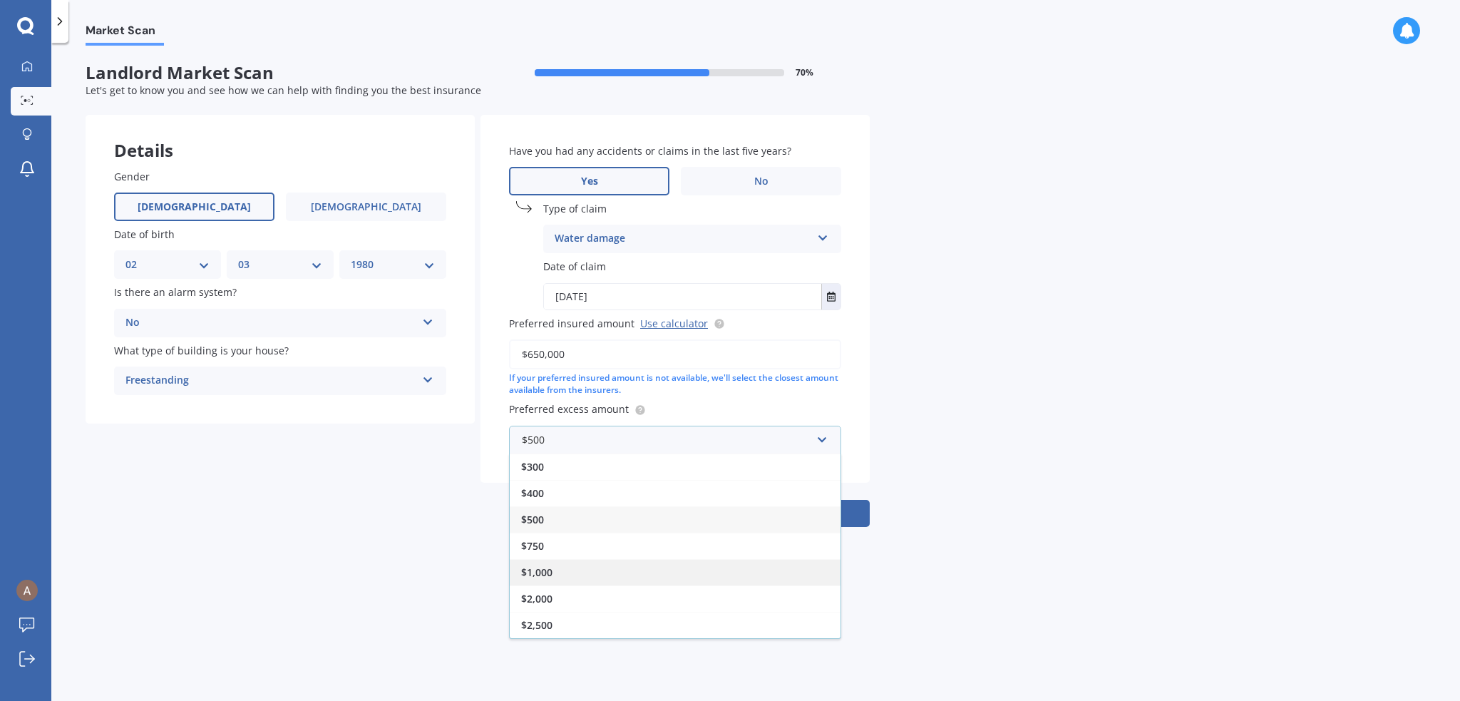
click at [621, 566] on div "$1,000" at bounding box center [675, 572] width 331 height 26
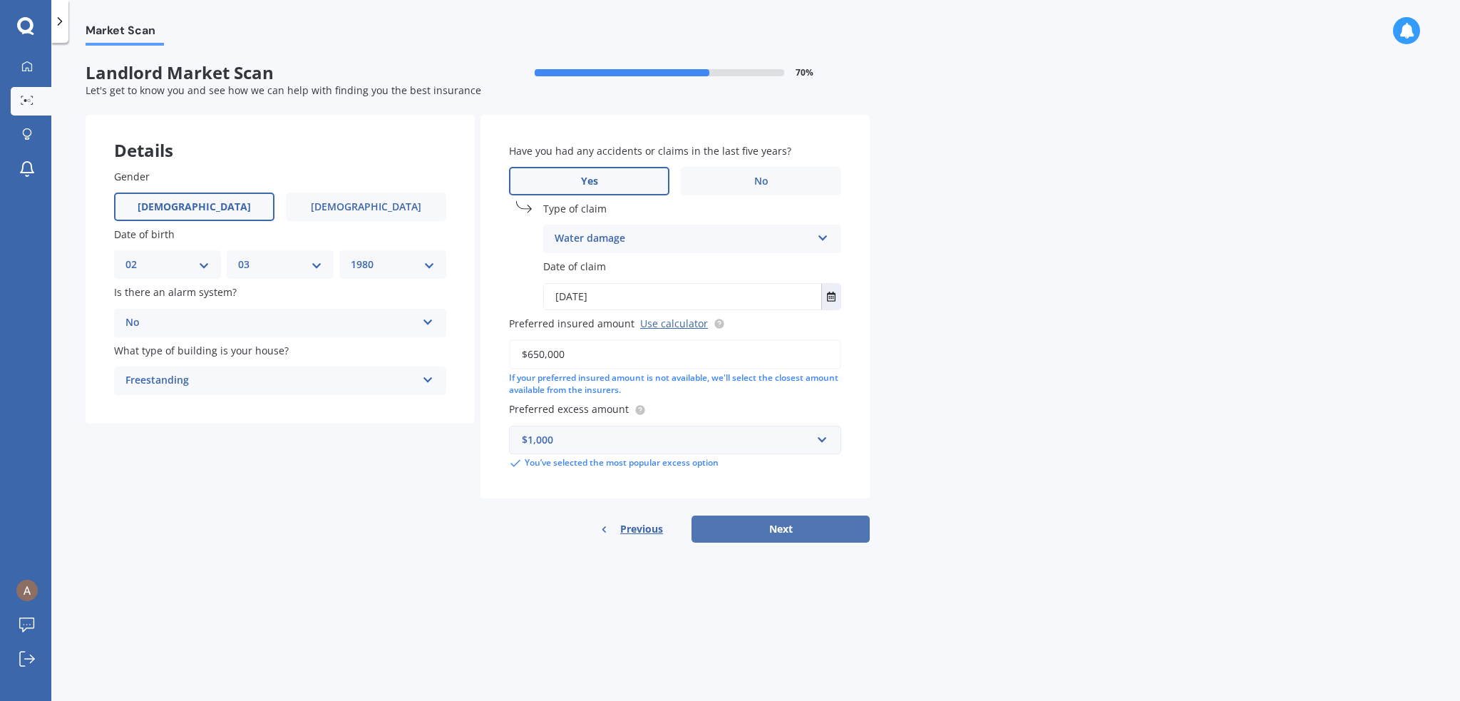
click at [855, 522] on button "Next" at bounding box center [780, 528] width 178 height 27
select select "02"
select select "03"
select select "1980"
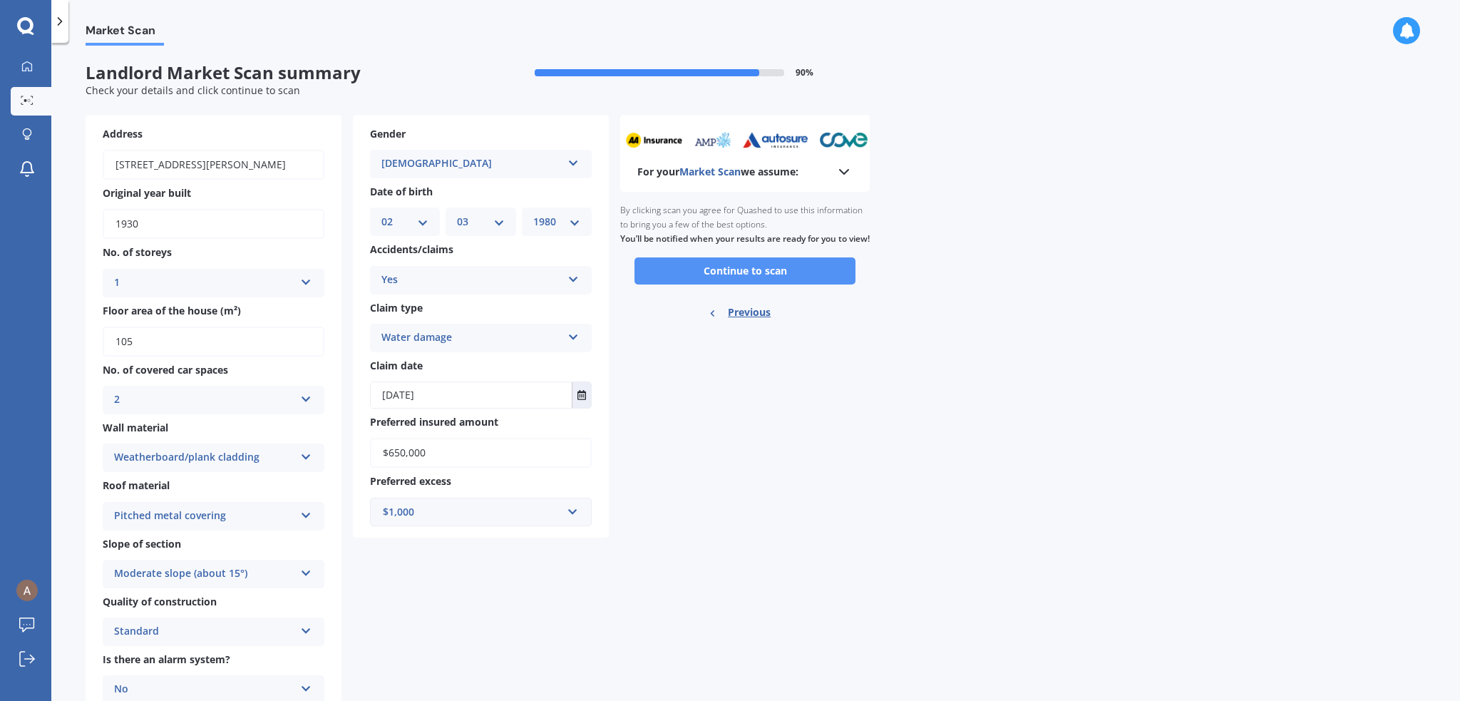
click at [763, 284] on button "Continue to scan" at bounding box center [744, 270] width 221 height 27
click at [763, 289] on div "Ready to go By clicking scan you agree for Quashed to use this information to b…" at bounding box center [744, 263] width 249 height 143
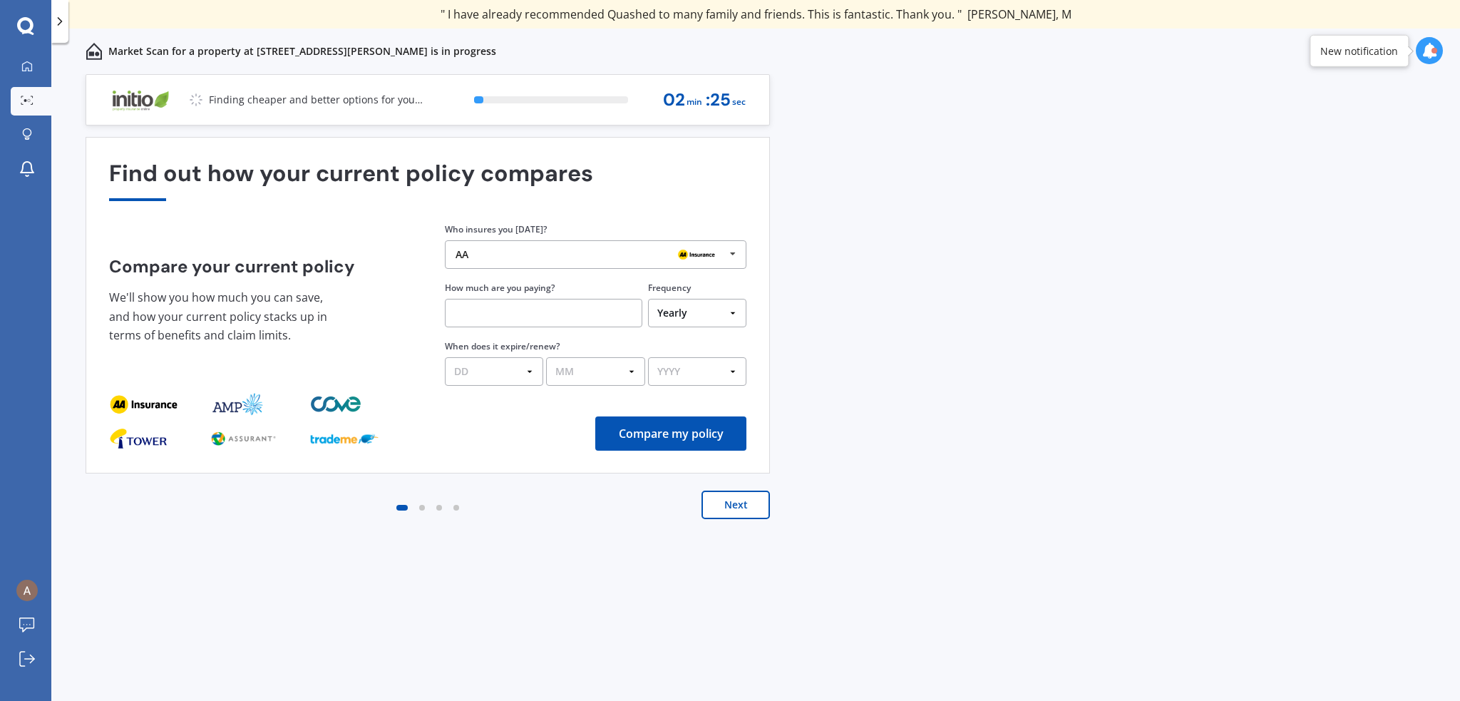
click at [697, 247] on img at bounding box center [697, 254] width 46 height 17
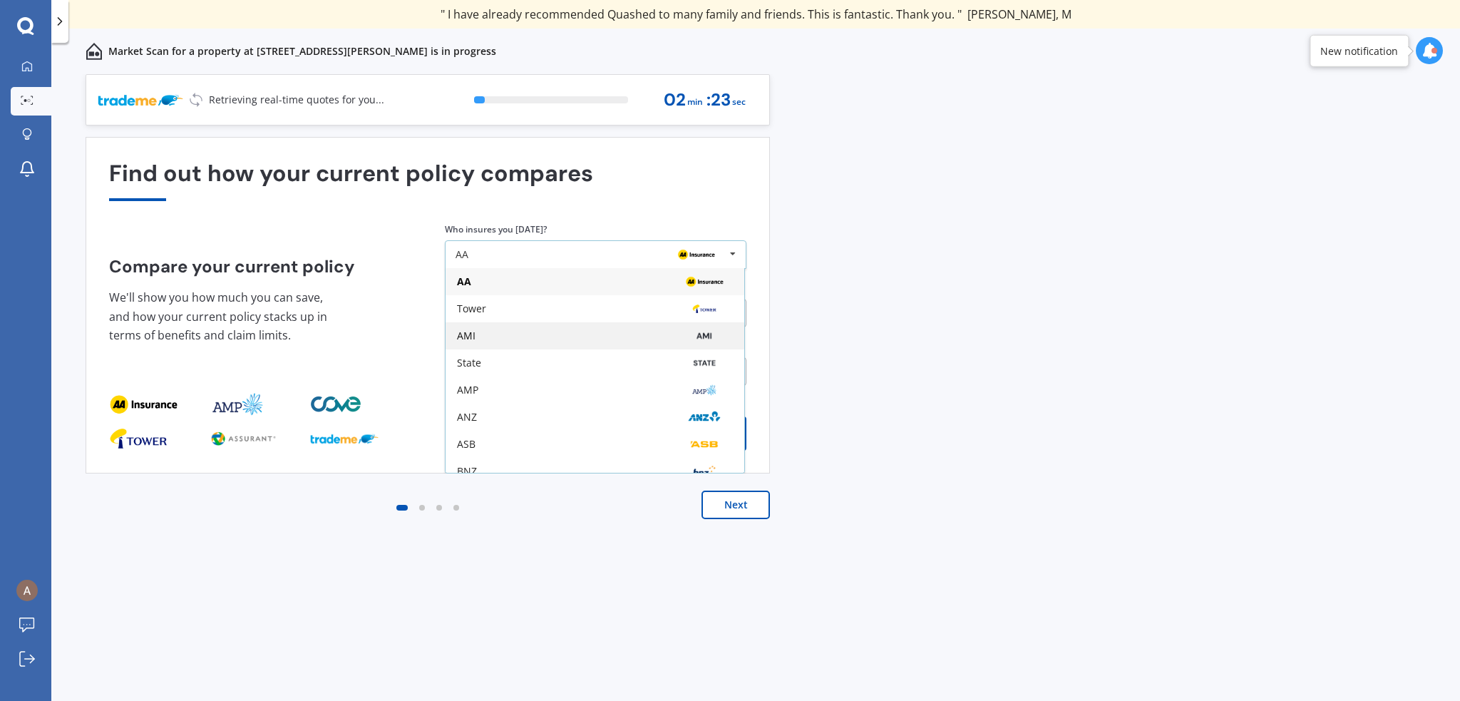
click at [516, 330] on div "AMI" at bounding box center [595, 335] width 276 height 11
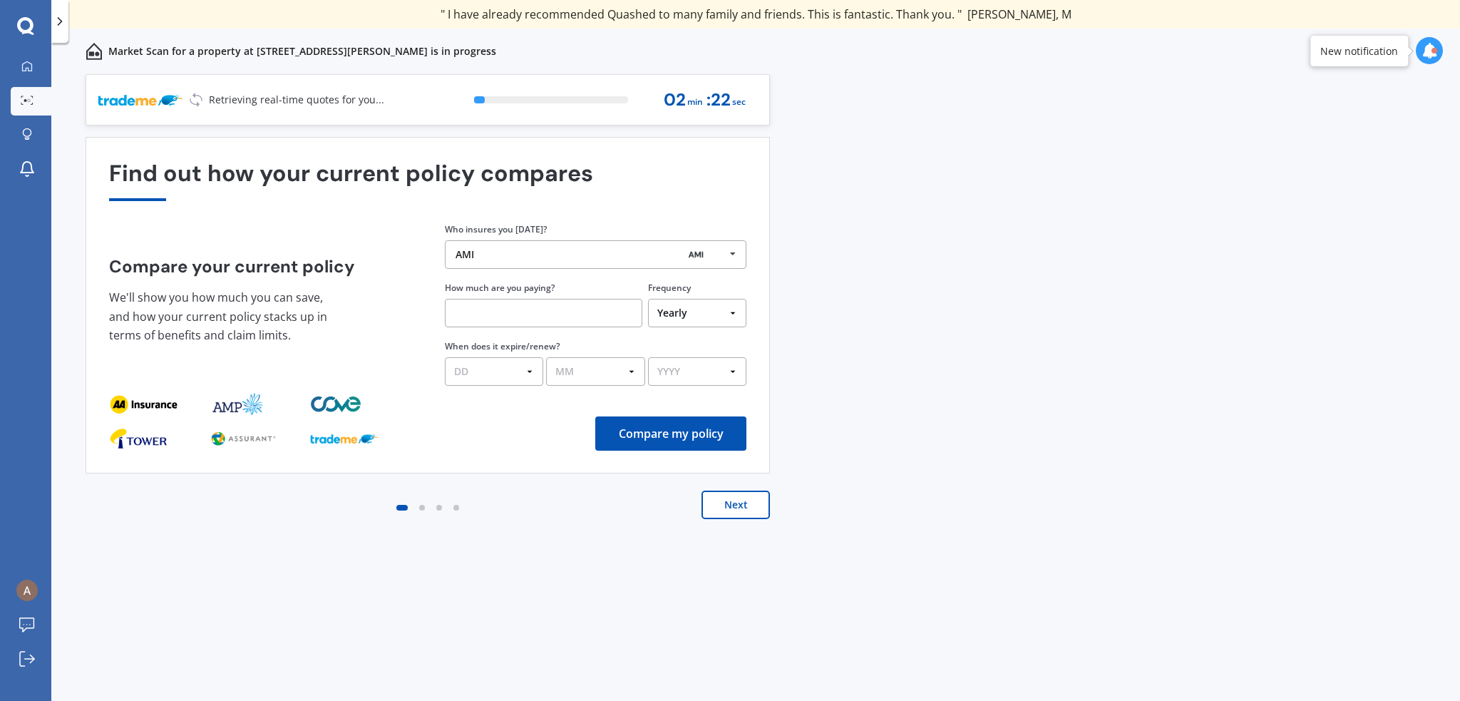
click at [564, 311] on input "text" at bounding box center [543, 313] width 197 height 29
type input "$3,000.00"
click at [539, 367] on select "DD 01 02 03 04 05 06 07 08 09 10 11 12 13 14 15 16 17 18 19 20 21 22 23 24 25 2…" at bounding box center [492, 371] width 98 height 29
click at [690, 353] on div "DD 01 02 03 04 05 06 07 08 09 10 11 12 13 14 15 16 17 18 19 20 21 22 23 24 25 2…" at bounding box center [595, 369] width 301 height 33
click at [650, 429] on button "Compare my policy" at bounding box center [670, 433] width 151 height 34
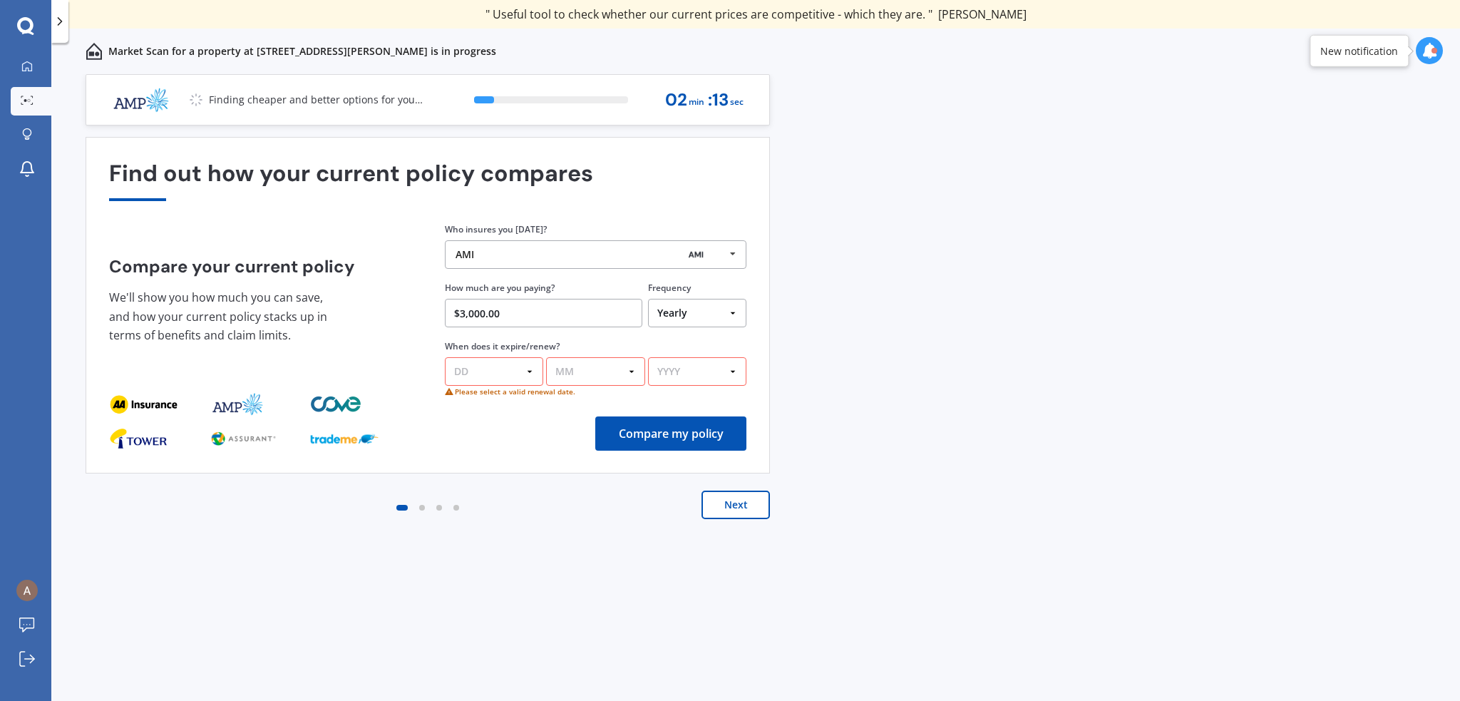
click at [461, 367] on select "DD 01 02 03 04 05 06 07 08 09 10 11 12 13 14 15 16 17 18 19 20 21 22 23 24 25 2…" at bounding box center [494, 371] width 98 height 29
click at [710, 366] on select "YYYY 2026 2025 2024" at bounding box center [697, 371] width 98 height 29
click at [713, 367] on select "YYYY 2026 2025 2024" at bounding box center [697, 371] width 98 height 29
click at [638, 376] on select "MM 01 02 03 04 05 06 07 08 09 10 11 12" at bounding box center [595, 371] width 98 height 29
click at [520, 373] on select "DD 01 02 03 04 05 06 07 08 09 10 11 12 13 14 15 16 17 18 19 20 21 22 23 24 25 2…" at bounding box center [494, 371] width 98 height 29
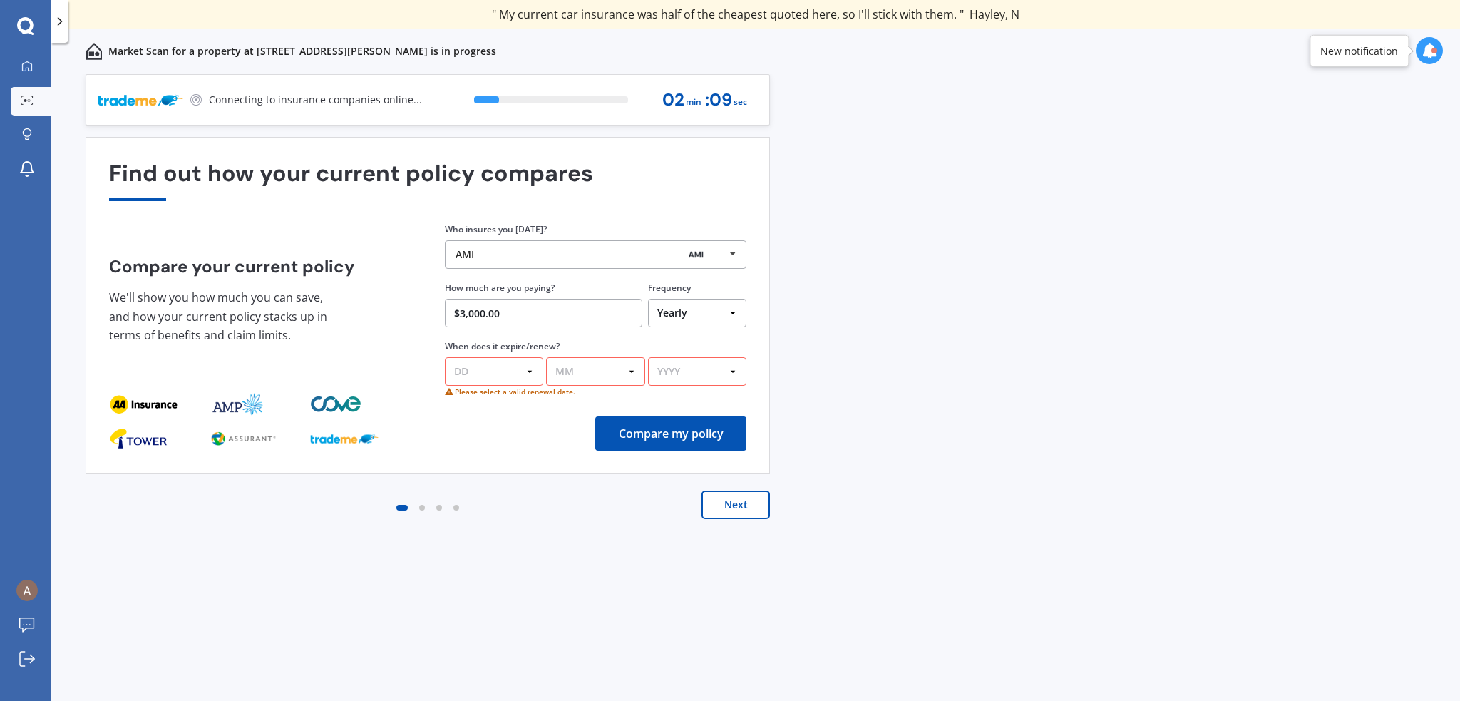
click at [516, 378] on select "DD 01 02 03 04 05 06 07 08 09 10 11 12 13 14 15 16 17 18 19 20 21 22 23 24 25 2…" at bounding box center [494, 371] width 98 height 29
click at [592, 373] on select "MM 01 02 03 04 05 06 07 08 09 10 11 12" at bounding box center [595, 371] width 98 height 29
click at [485, 363] on select "DD 01 02 03 04 05 06 07 08 09 10 11 12 13 14 15 16 17 18 19 20 21 22 23 24 25 2…" at bounding box center [494, 371] width 98 height 29
select select "11"
click at [445, 357] on select "DD 01 02 03 04 05 06 07 08 09 10 11 12 13 14 15 16 17 18 19 20 21 22 23 24 25 2…" at bounding box center [494, 371] width 98 height 29
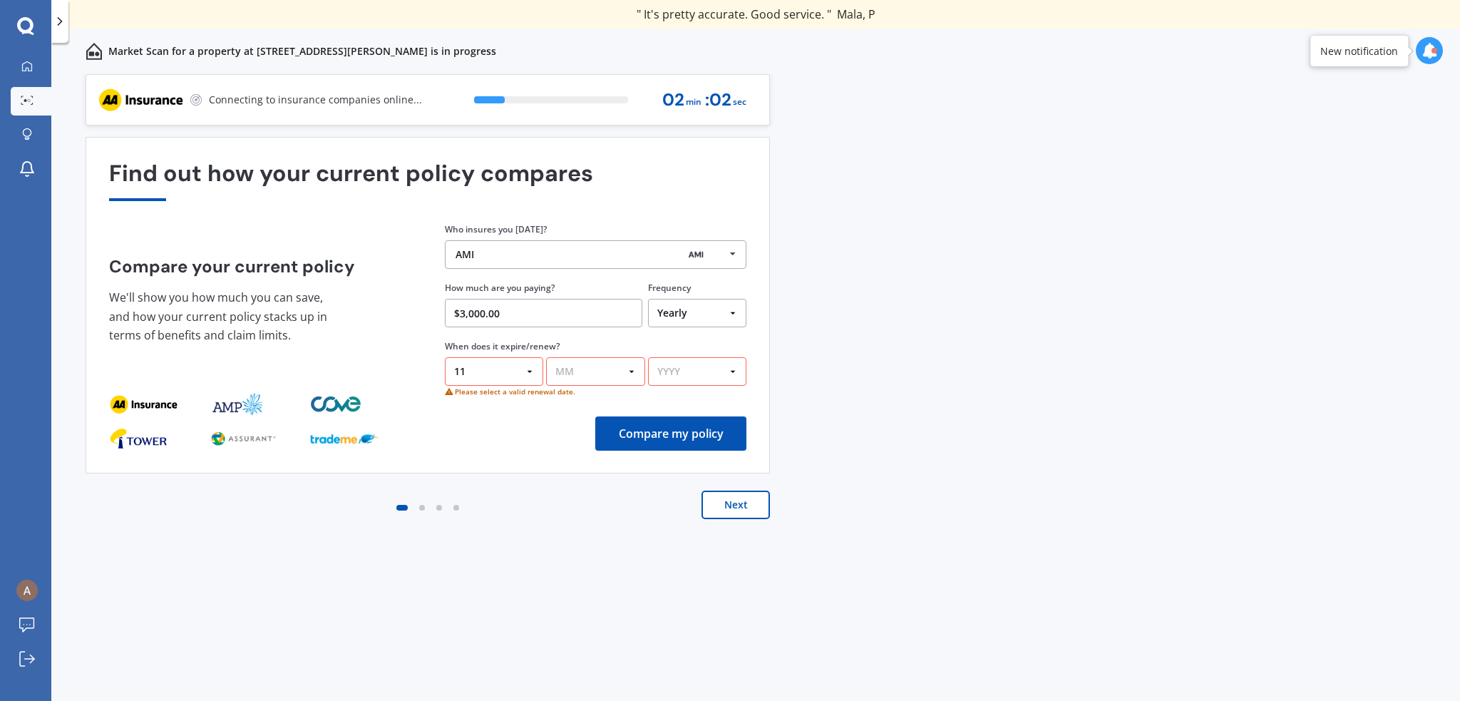
click at [605, 367] on select "MM 01 02 03 04 05 06 07 08 09 10 11 12" at bounding box center [595, 371] width 98 height 29
select select "08"
click at [546, 357] on select "MM 01 02 03 04 05 06 07 08 09 10 11 12" at bounding box center [595, 371] width 98 height 29
click at [688, 366] on select "YYYY 2026 2025 2024" at bounding box center [697, 371] width 98 height 29
select select "2025"
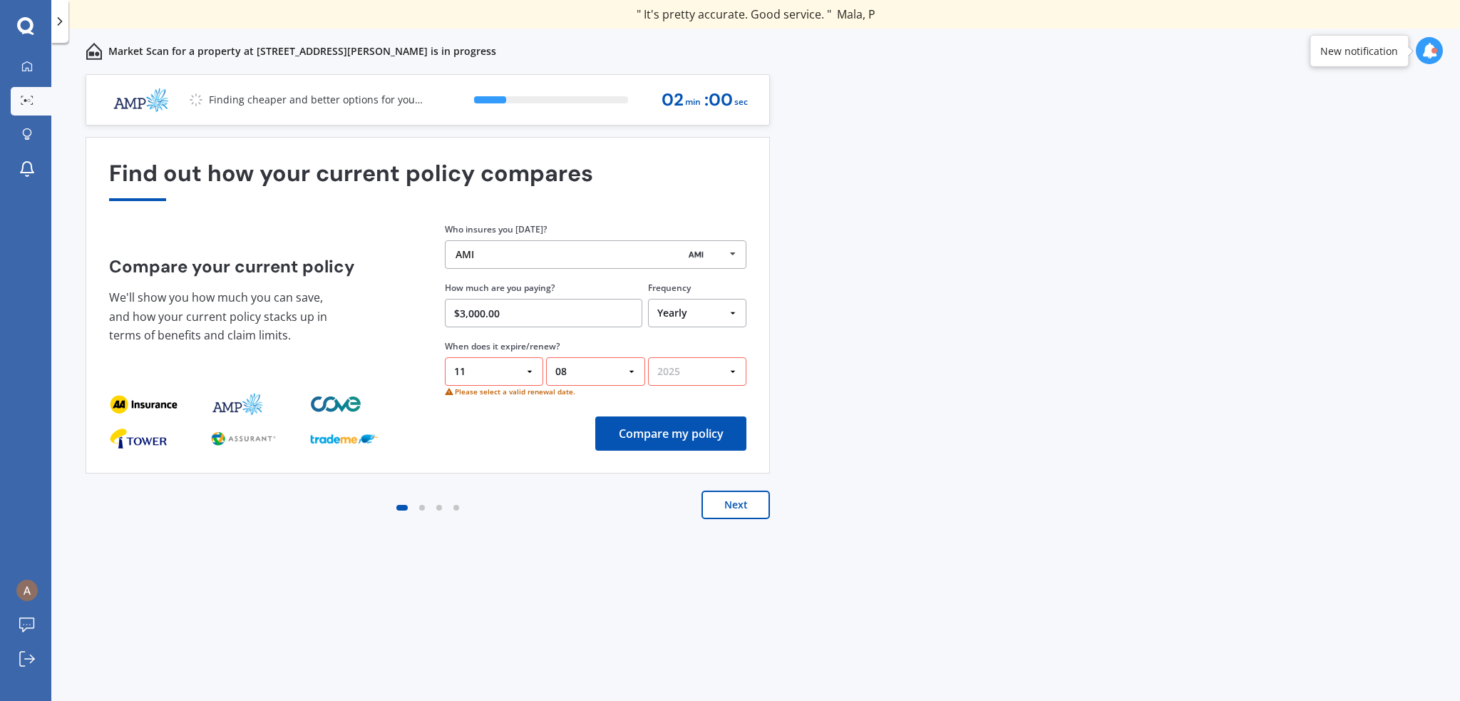
click at [648, 357] on select "YYYY 2026 2025 2024" at bounding box center [697, 371] width 98 height 29
click at [710, 430] on button "Compare my policy" at bounding box center [670, 433] width 151 height 34
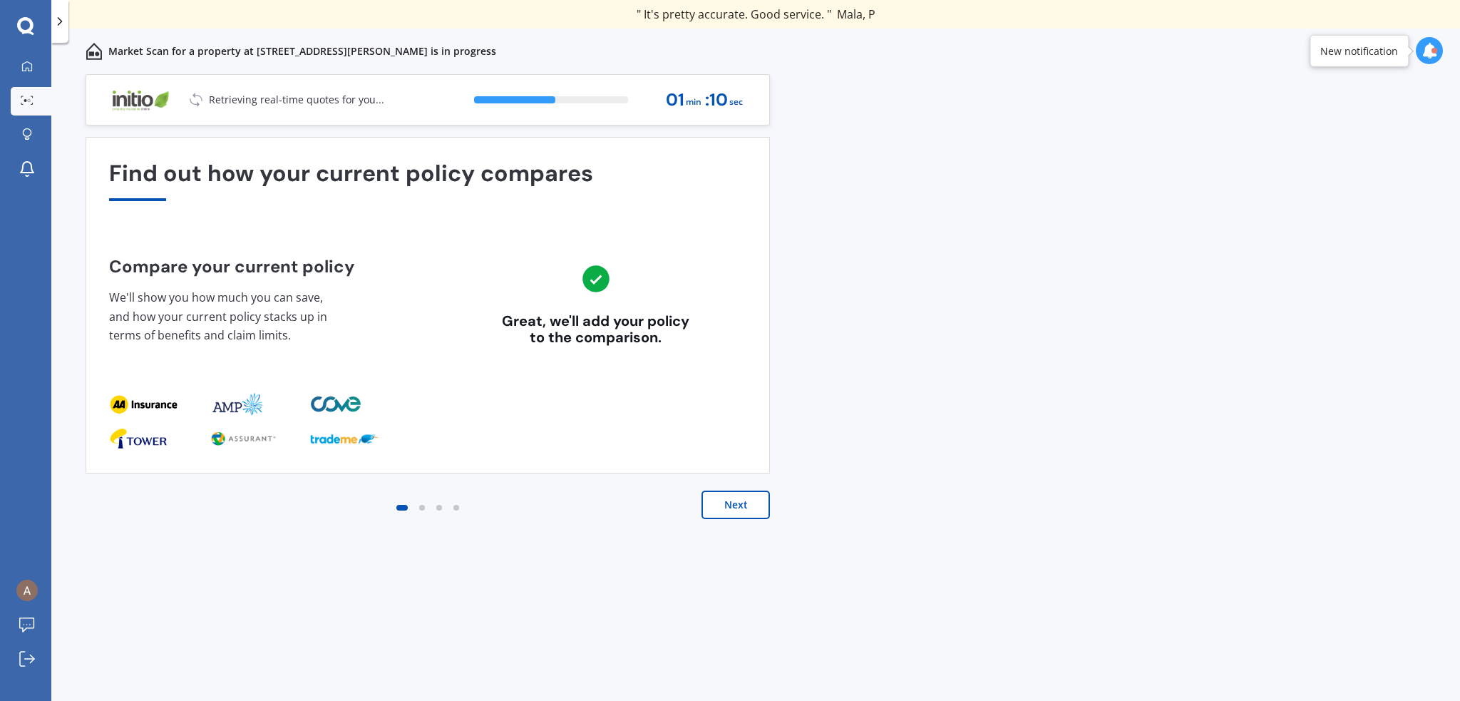
click at [736, 495] on button "Next" at bounding box center [735, 504] width 68 height 29
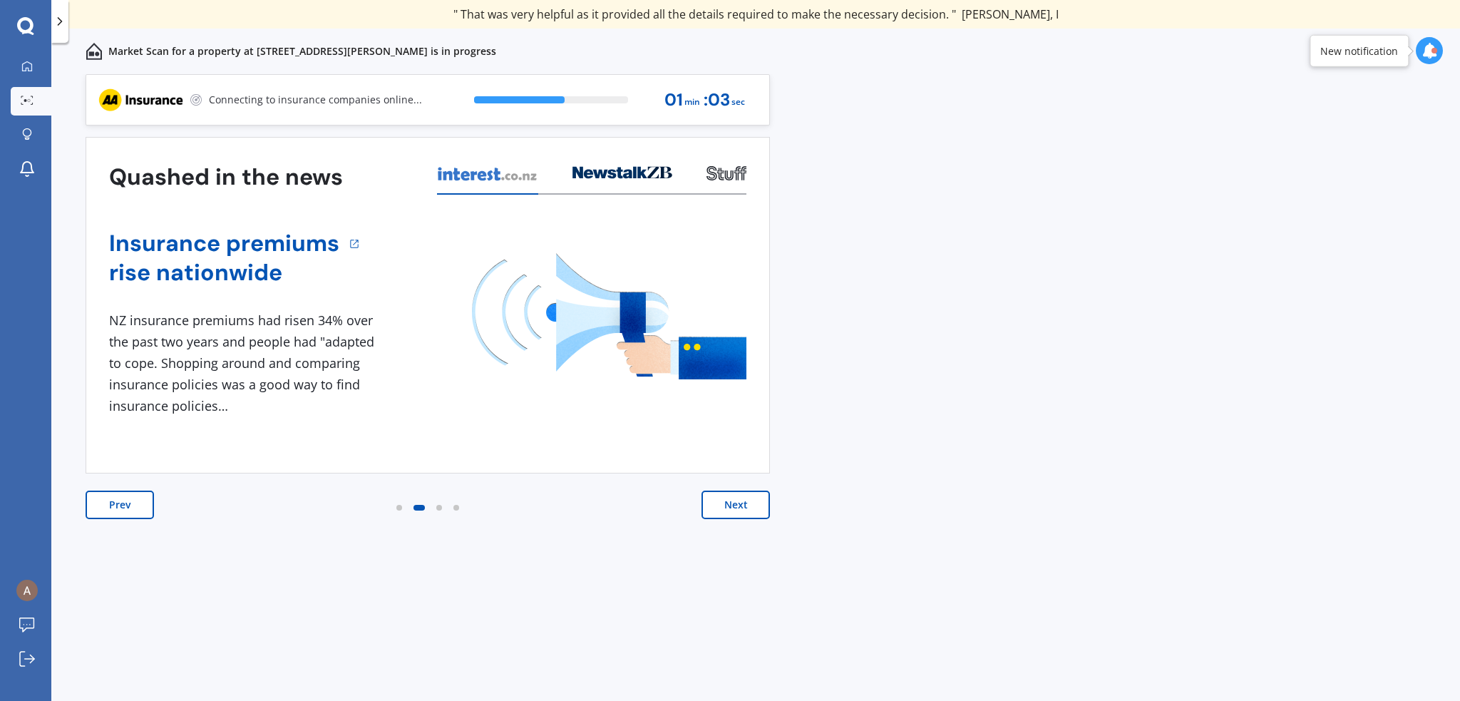
click at [738, 498] on button "Next" at bounding box center [735, 504] width 68 height 29
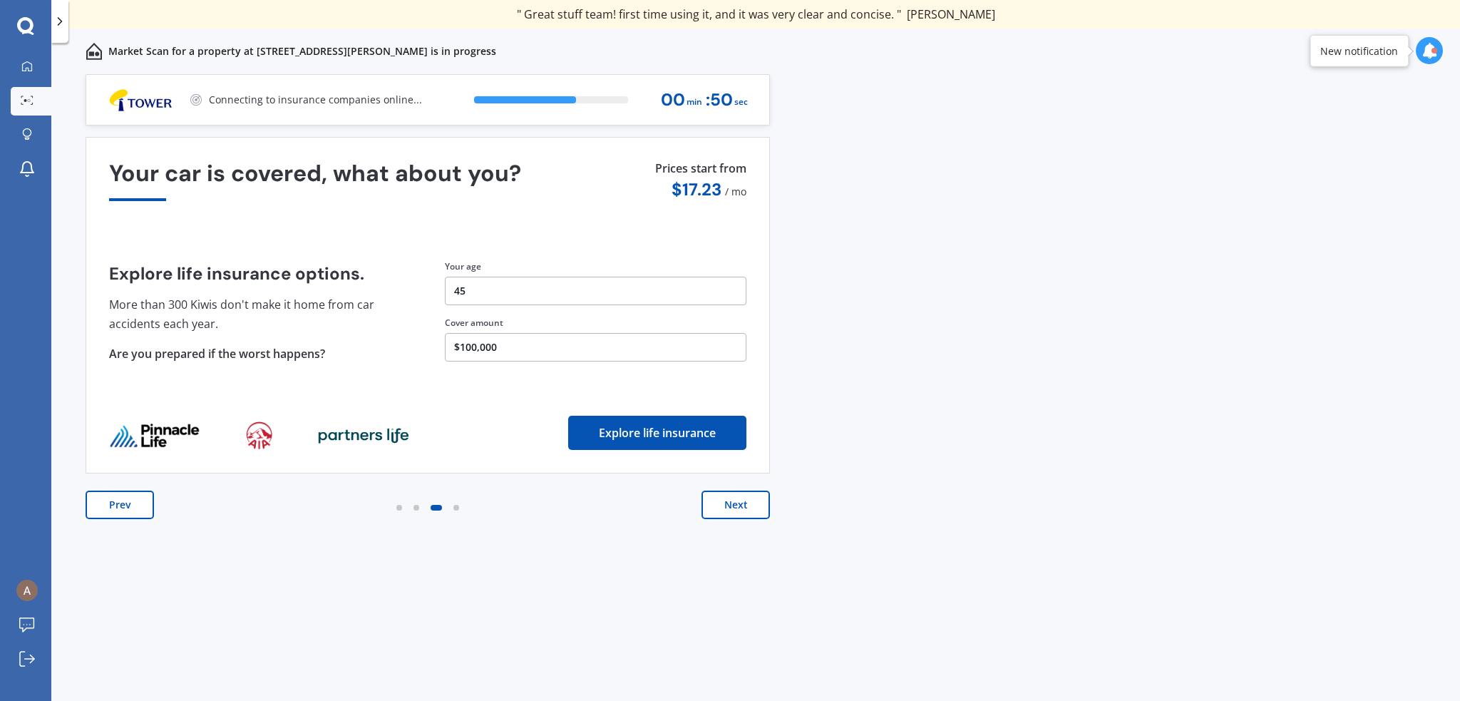
click at [730, 521] on div "Prev Next" at bounding box center [428, 518] width 684 height 57
click at [736, 510] on button "Next" at bounding box center [735, 504] width 68 height 29
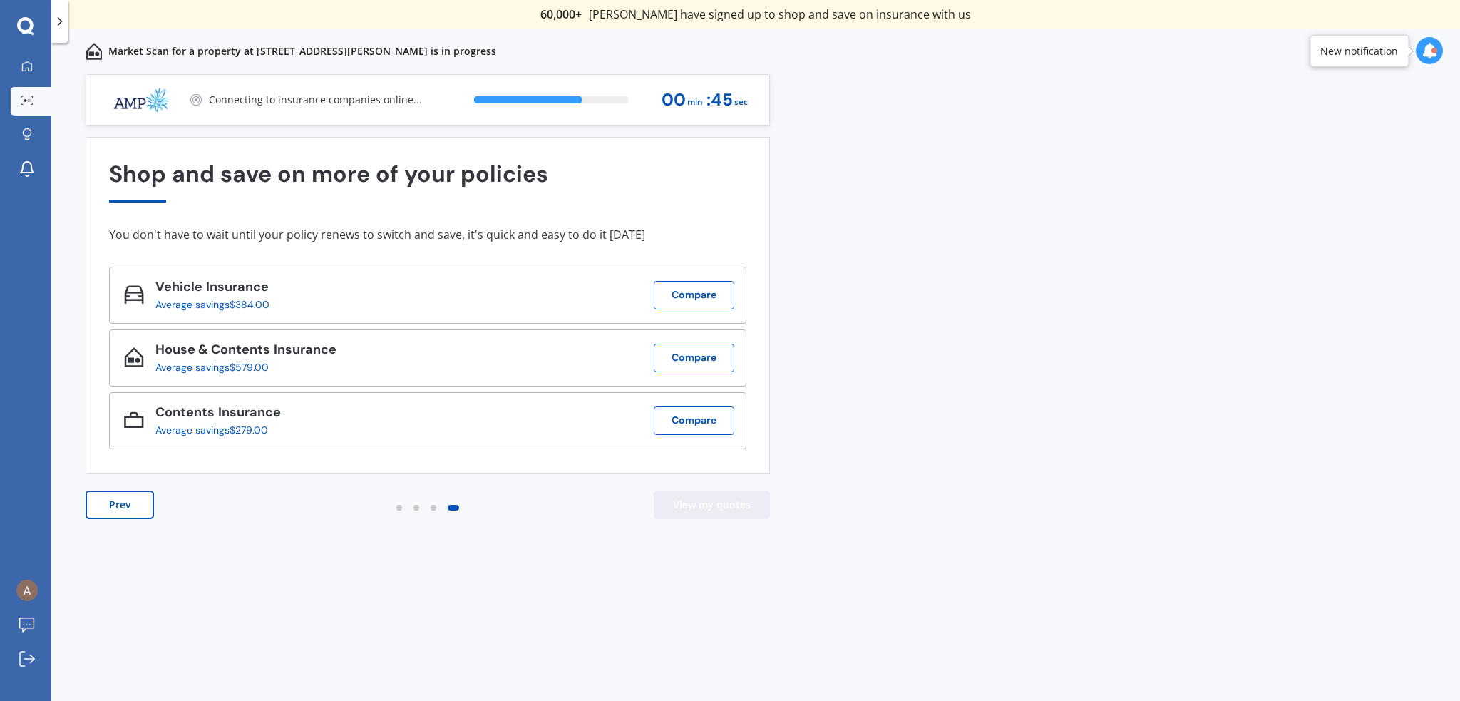
click at [737, 510] on button "View my quotes" at bounding box center [712, 504] width 116 height 29
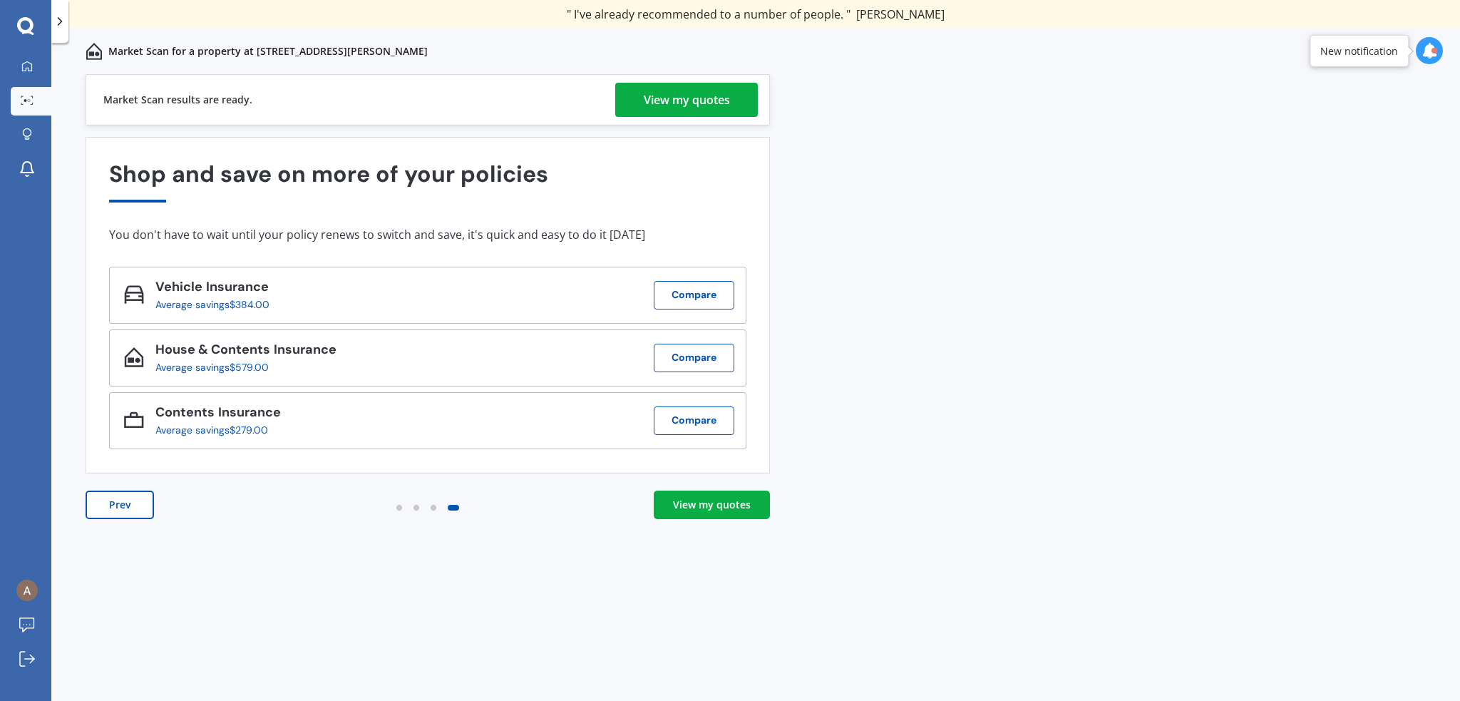
click at [275, 552] on div "Previous 60,000+ Kiwis have signed up to shop and save on insurance with us " H…" at bounding box center [755, 403] width 1408 height 658
click at [697, 500] on div "View my quotes" at bounding box center [712, 504] width 78 height 14
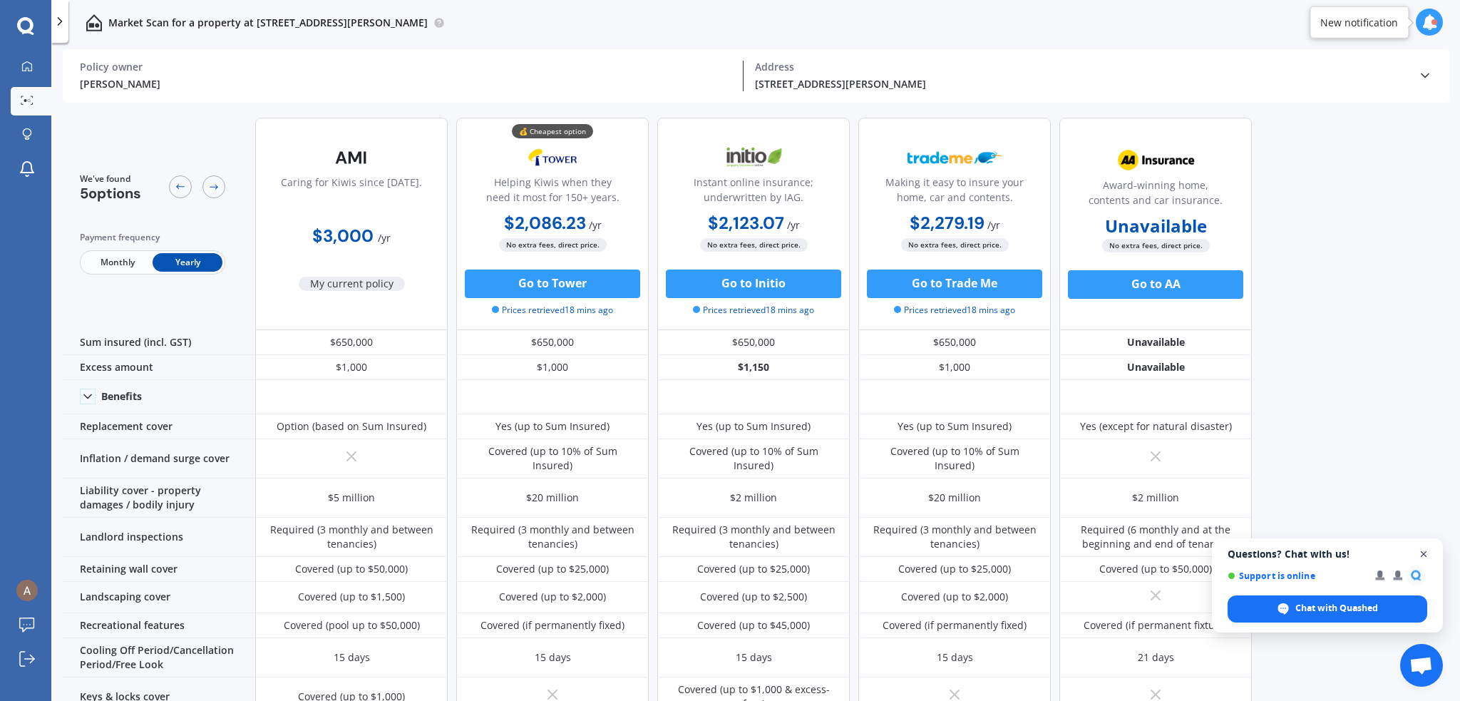
click at [1423, 551] on span "Open chat" at bounding box center [1424, 554] width 18 height 18
